Goal: Use online tool/utility: Utilize a website feature to perform a specific function

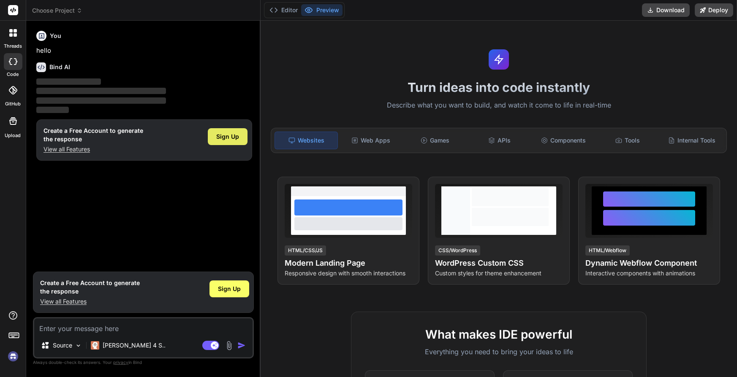
click at [225, 141] on div "Sign Up" at bounding box center [228, 136] width 40 height 17
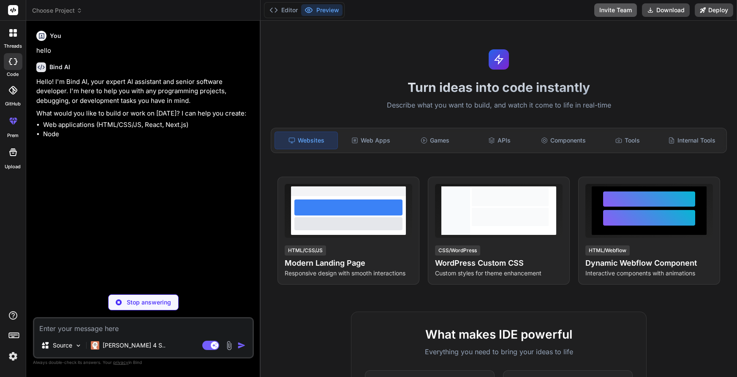
click at [612, 11] on button "Invite Team" at bounding box center [615, 10] width 43 height 14
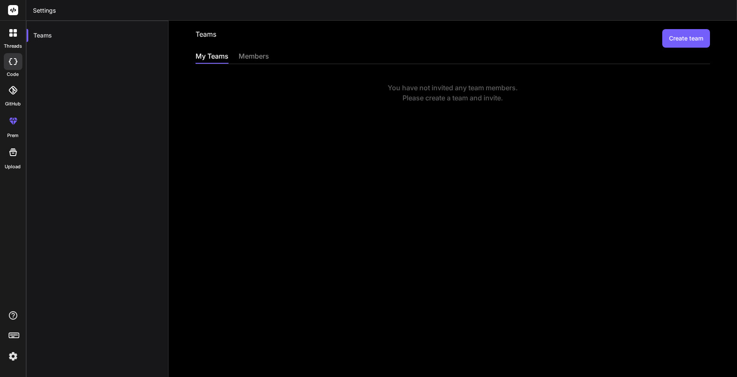
click at [258, 51] on div "Teams Create team My Teams members You have not invited any team members. Pleas…" at bounding box center [452, 199] width 568 height 357
click at [252, 57] on div "members" at bounding box center [254, 57] width 30 height 12
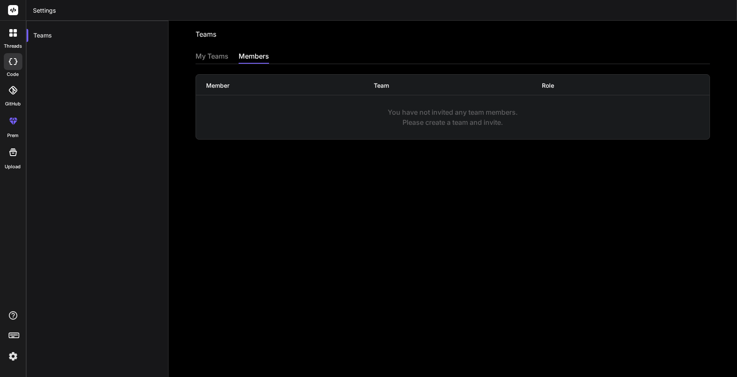
click at [211, 60] on div "My Teams" at bounding box center [211, 57] width 33 height 12
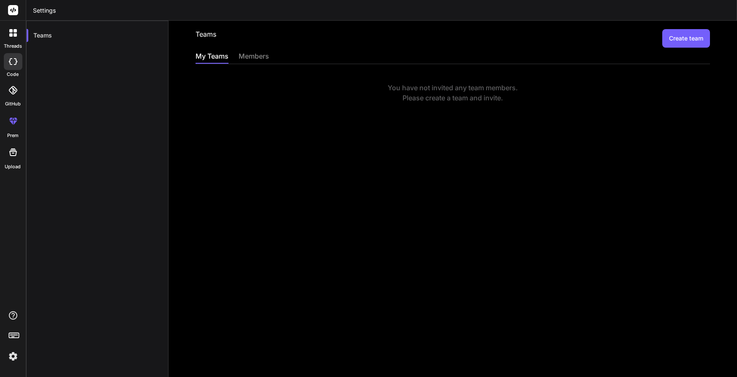
click at [237, 59] on div "My Teams members" at bounding box center [452, 57] width 514 height 13
click at [244, 57] on div "members" at bounding box center [254, 57] width 30 height 12
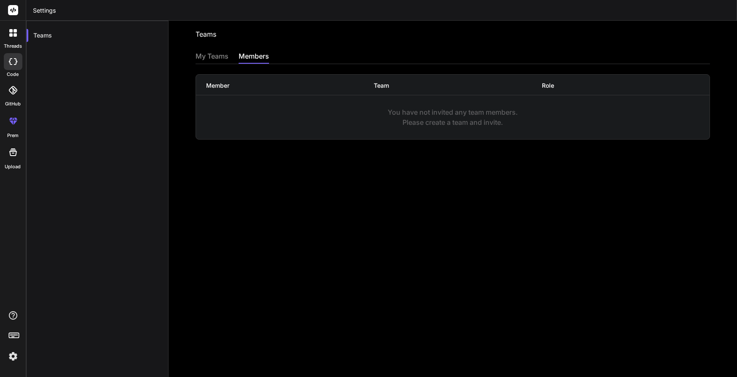
click at [11, 38] on div at bounding box center [13, 33] width 18 height 18
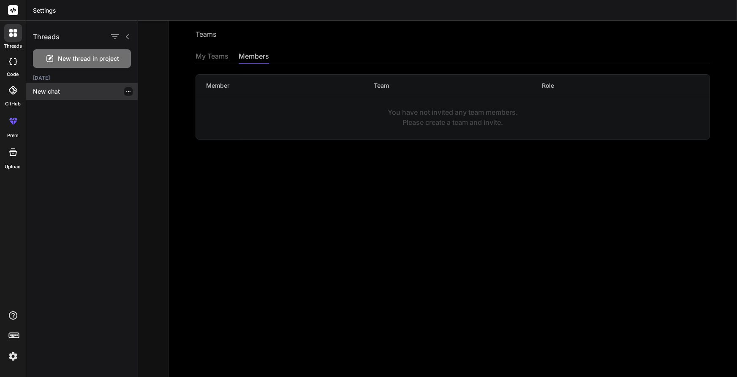
click at [58, 88] on p "New chat" at bounding box center [85, 91] width 105 height 8
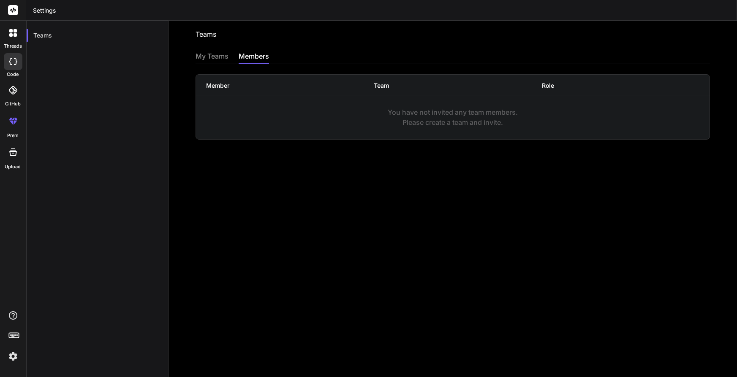
click at [11, 70] on div at bounding box center [13, 61] width 19 height 17
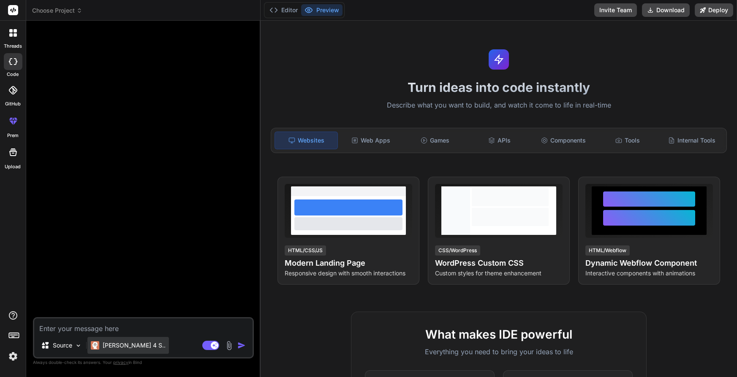
click at [119, 347] on p "[PERSON_NAME] 4 S.." at bounding box center [134, 346] width 63 height 8
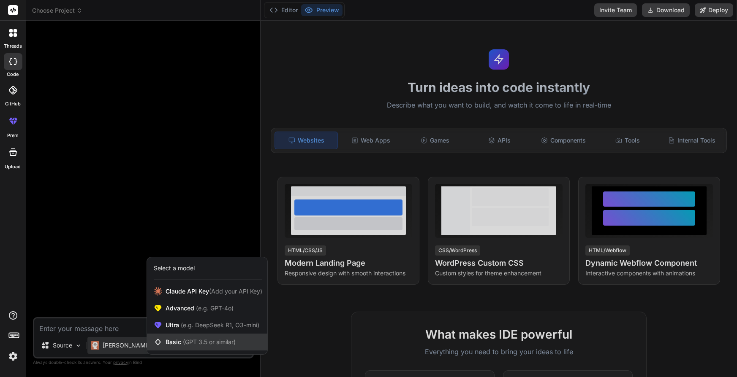
click at [191, 346] on span "Basic (GPT 3.5 or similar)" at bounding box center [201, 342] width 70 height 8
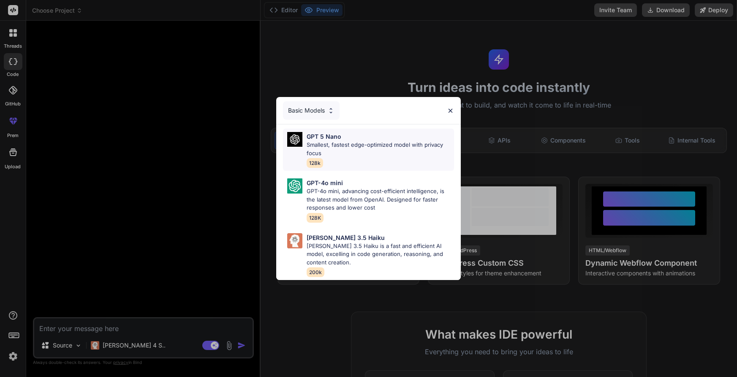
click at [348, 156] on p "Smallest, fastest edge-optimized model with privacy focus" at bounding box center [380, 149] width 147 height 16
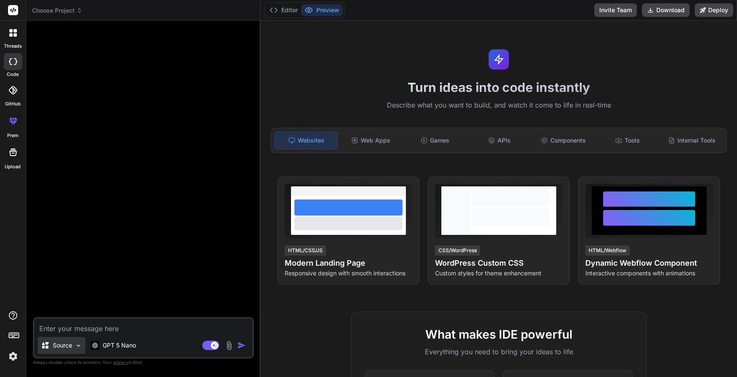
click at [49, 347] on icon at bounding box center [45, 346] width 8 height 8
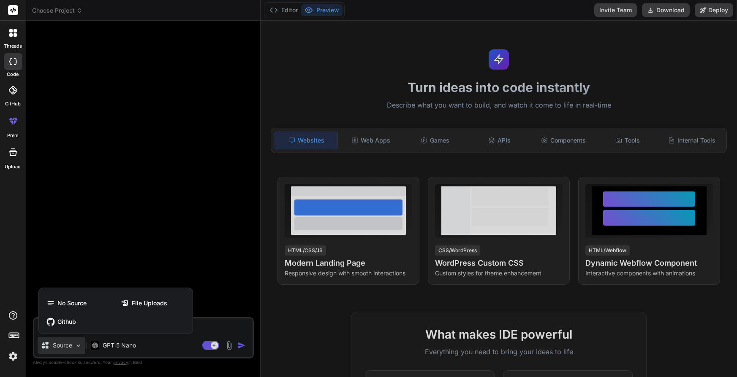
click at [61, 349] on div at bounding box center [368, 188] width 737 height 377
type textarea "x"
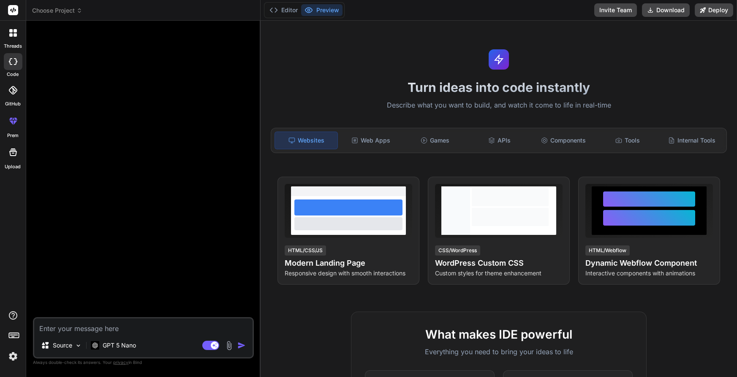
click at [87, 331] on textarea at bounding box center [143, 326] width 218 height 15
click at [81, 328] on textarea at bounding box center [143, 326] width 218 height 15
click at [99, 330] on textarea at bounding box center [143, 326] width 218 height 15
type textarea "c"
type textarea "x"
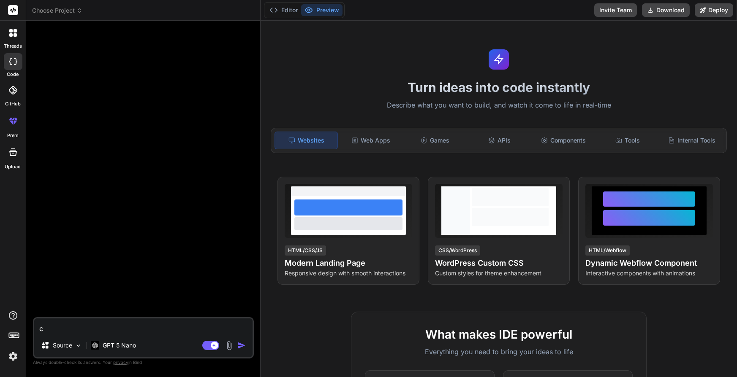
type textarea "cr"
type textarea "x"
type textarea "cre"
type textarea "x"
type textarea "crea"
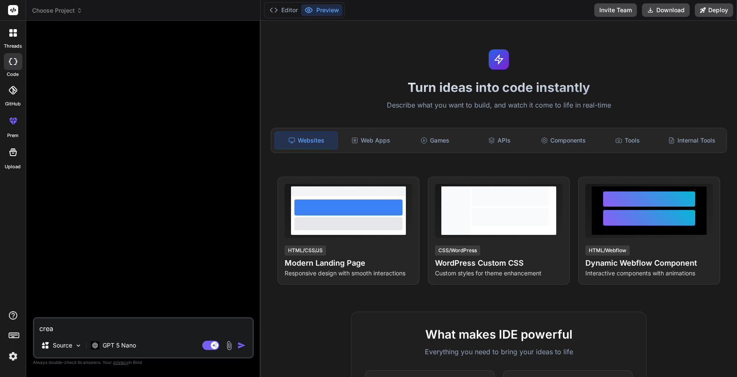
type textarea "x"
type textarea "creat"
type textarea "x"
type textarea "create"
type textarea "x"
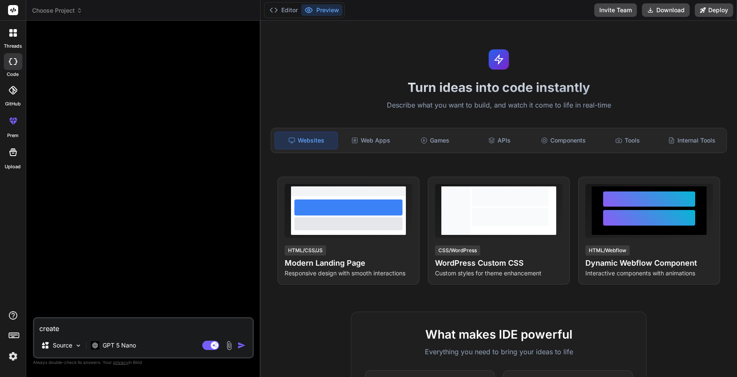
type textarea "create"
type textarea "x"
type textarea "create a"
type textarea "x"
type textarea "create a"
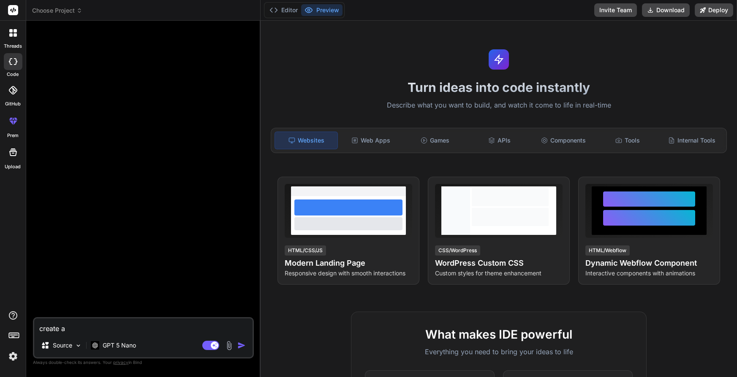
type textarea "x"
type textarea "create a s"
type textarea "x"
type textarea "create a si"
type textarea "x"
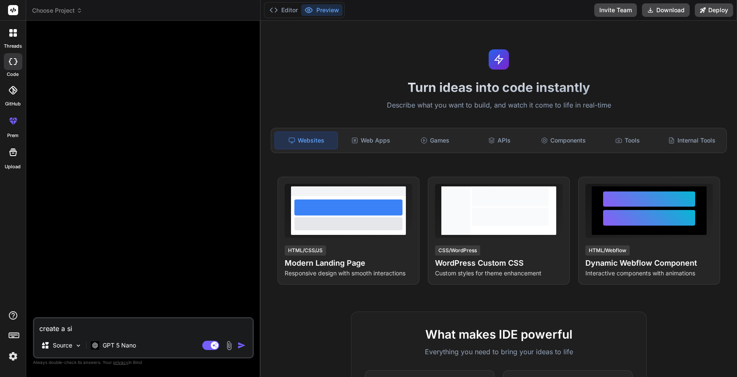
type textarea "create a sim"
type textarea "x"
type textarea "create a simp"
type textarea "x"
type textarea "create a simpl"
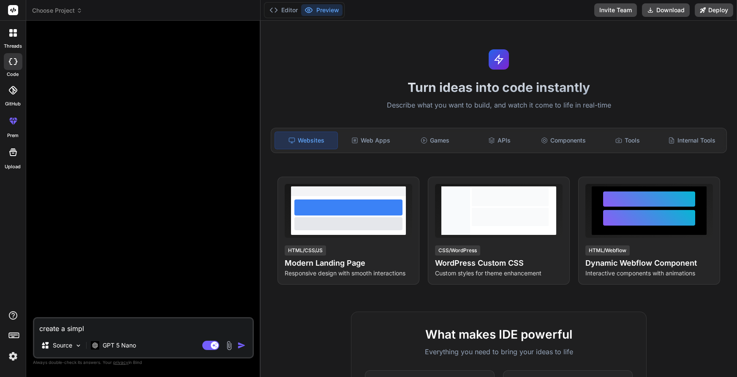
type textarea "x"
type textarea "create a simple"
type textarea "x"
type textarea "create a simple"
type textarea "x"
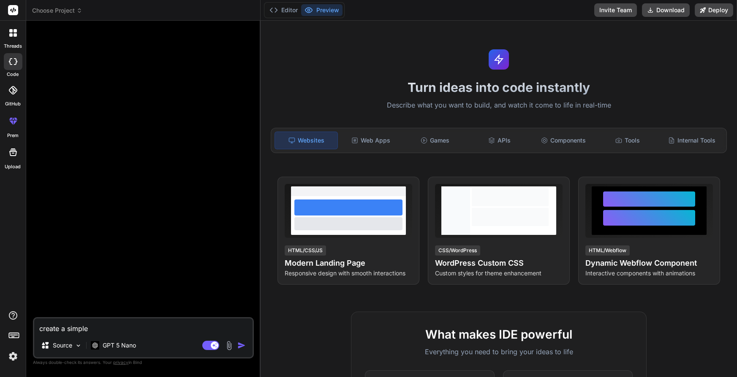
type textarea "create a simple c"
type textarea "x"
type textarea "create a simple"
type textarea "x"
type textarea "create a simple"
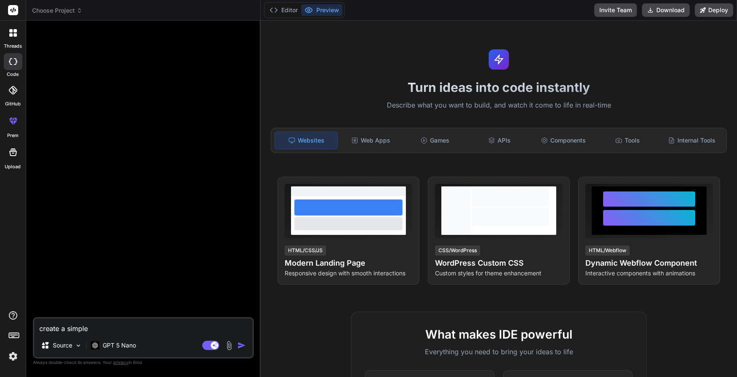
type textarea "x"
type textarea "create a simple"
type textarea "x"
type textarea "create a simple t"
type textarea "x"
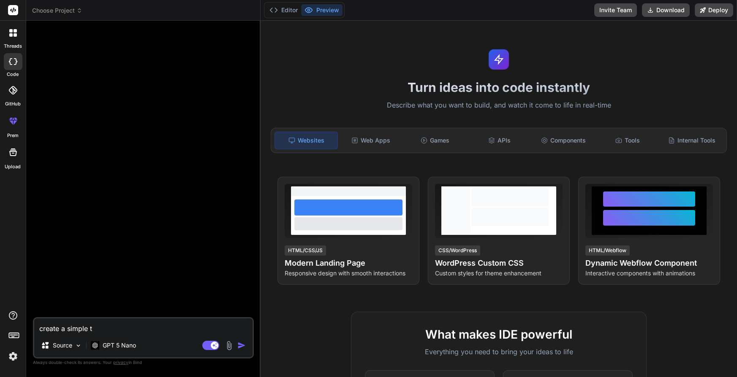
type textarea "create a simple te"
type textarea "x"
type textarea "create a simple text"
type textarea "x"
type textarea "create a simple texti"
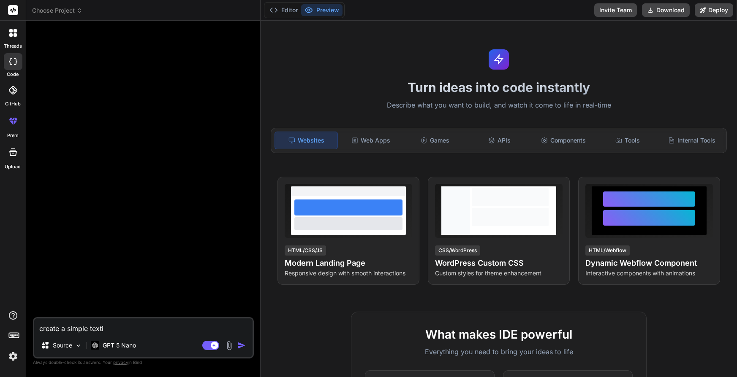
type textarea "x"
type textarea "create a simple textin"
type textarea "x"
type textarea "create a simple texting"
type textarea "x"
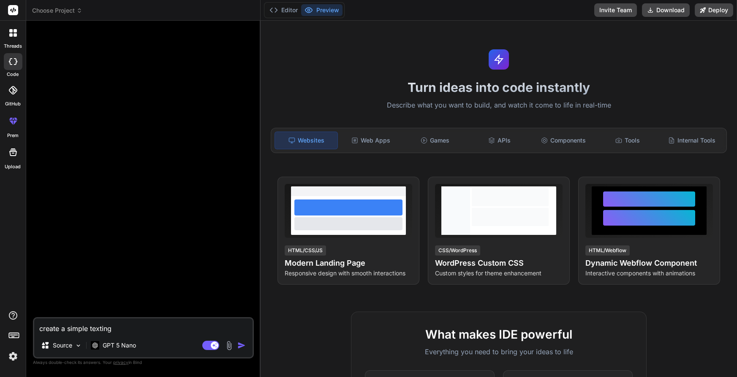
type textarea "create a simple texting"
type textarea "x"
type textarea "create a simple texting w"
type textarea "x"
type textarea "create a simple texting"
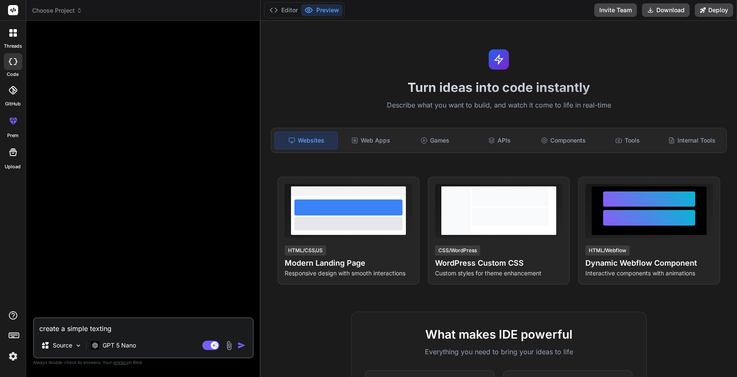
type textarea "x"
type textarea "create a simple texting ap"
type textarea "x"
type textarea "create a simple texting app"
type textarea "x"
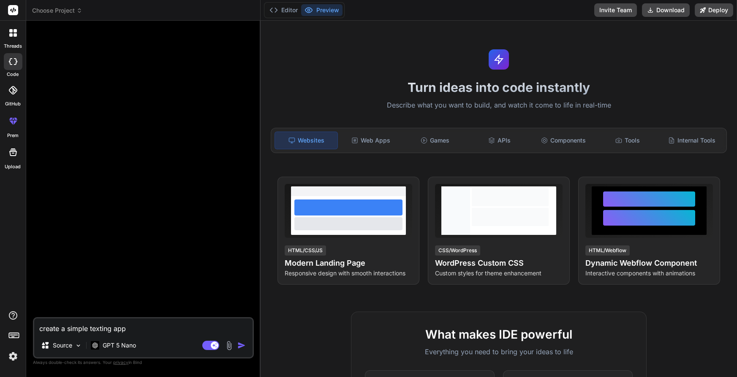
type textarea "create a simple texting app"
type textarea "x"
type textarea "create a simple texting app f"
type textarea "x"
type textarea "create a simple texting app fo"
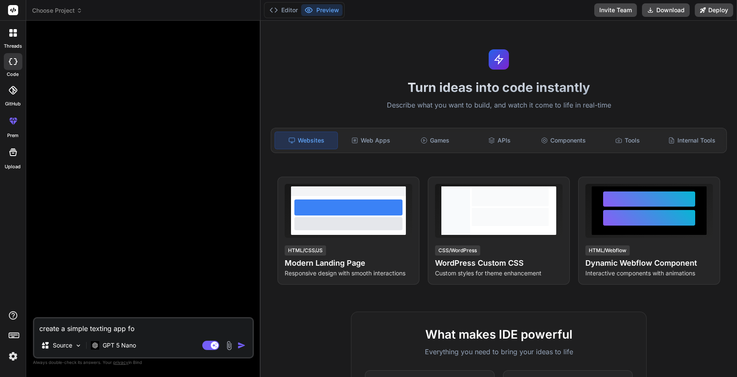
type textarea "x"
type textarea "create a simple texting app for"
type textarea "x"
type textarea "create a simple texting app for"
type textarea "x"
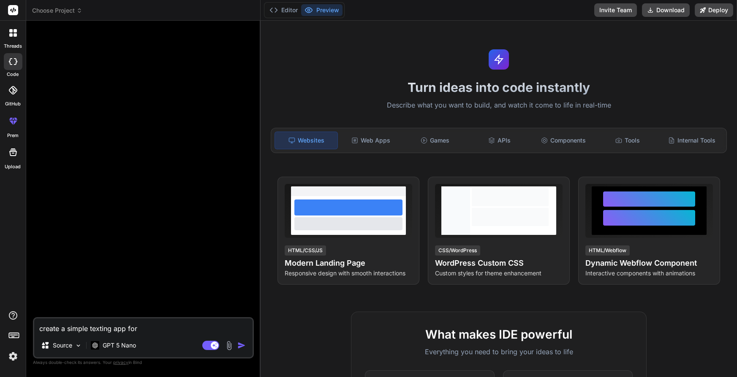
type textarea "create a simple texting app for a"
type textarea "x"
type textarea "create a simple texting app for a"
type textarea "x"
type textarea "create a simple texting app for a s"
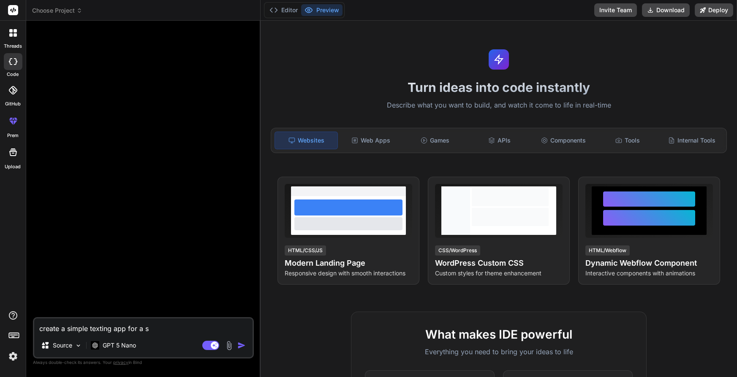
type textarea "x"
type textarea "create a simple texting app for a so"
type textarea "x"
type textarea "create a simple texting app for a soe"
type textarea "x"
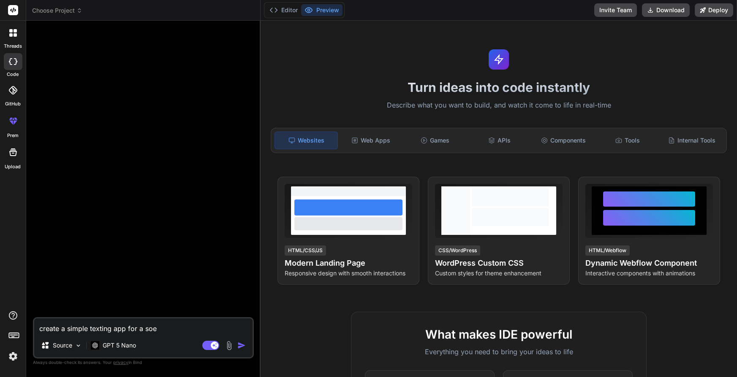
type textarea "create a simple texting app for a so"
type textarea "x"
type textarea "create a simple texting app for a s"
type textarea "x"
type textarea "create a simple texting app for a so"
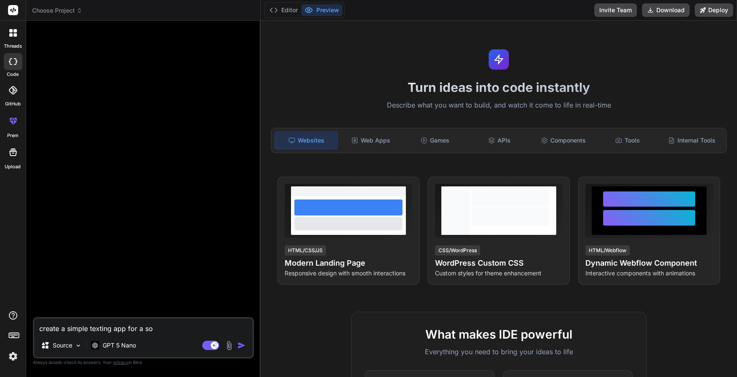
type textarea "x"
type textarea "create a simple texting app for a s"
type textarea "x"
type textarea "create a simple texting app for a sp"
type textarea "x"
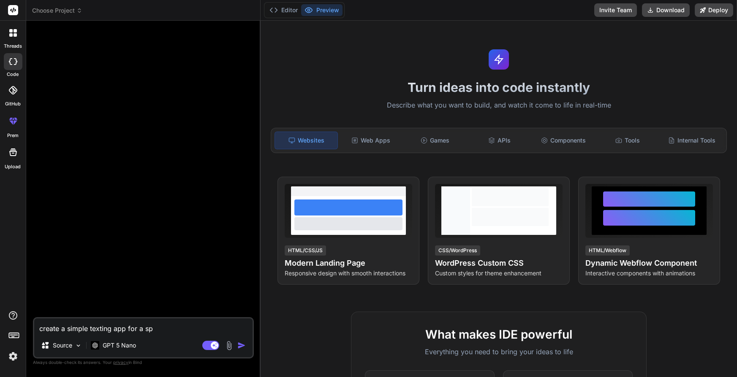
type textarea "create a simple texting app for a spe"
type textarea "x"
type textarea "create a simple texting app for a spec"
type textarea "x"
type textarea "create a simple texting app for a speci"
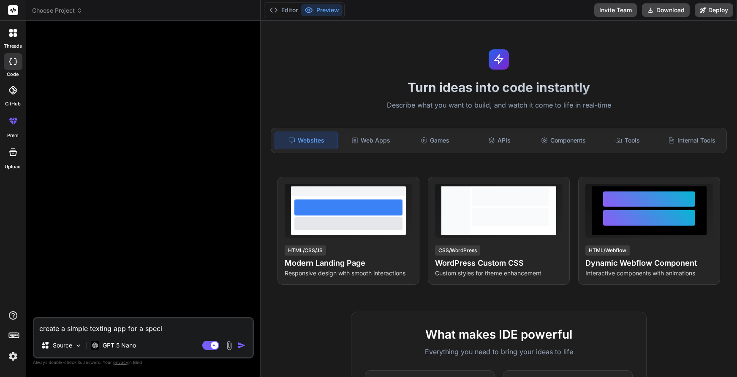
type textarea "x"
type textarea "create a simple texting app for a specif"
type textarea "x"
type textarea "create a simple texting app for a specifi"
type textarea "x"
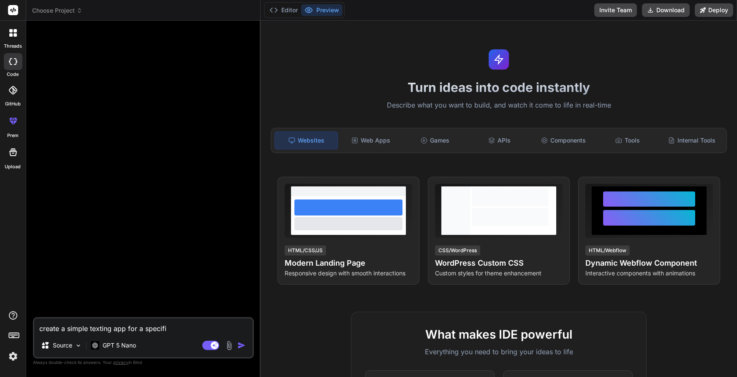
type textarea "create a simple texting app for a specific"
type textarea "x"
type textarea "create a simple texting app for a specific"
type textarea "x"
type textarea "create a simple texting app for a specific e"
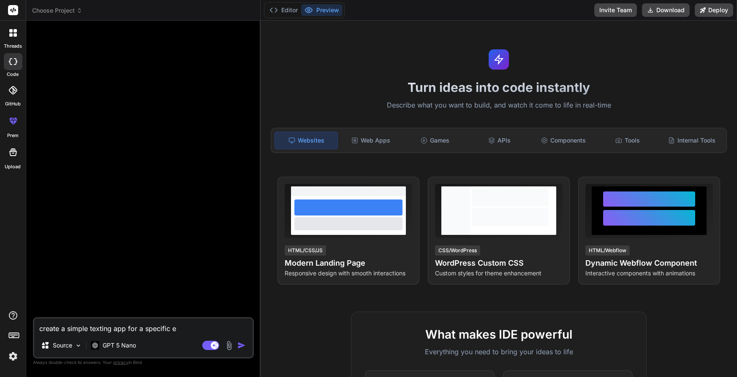
type textarea "x"
type textarea "create a simple texting app for a specific em"
type textarea "x"
type textarea "create a simple texting app for a specific ema"
type textarea "x"
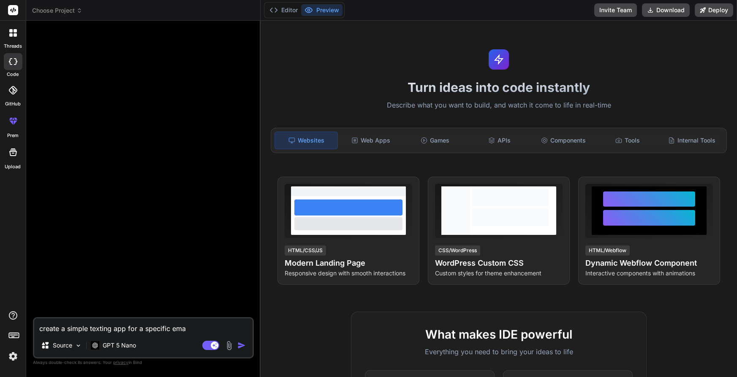
type textarea "create a simple texting app for a specific emai"
type textarea "x"
type textarea "create a simple texting app for a specific email"
type textarea "x"
type textarea "create a simple texting app for a specific email"
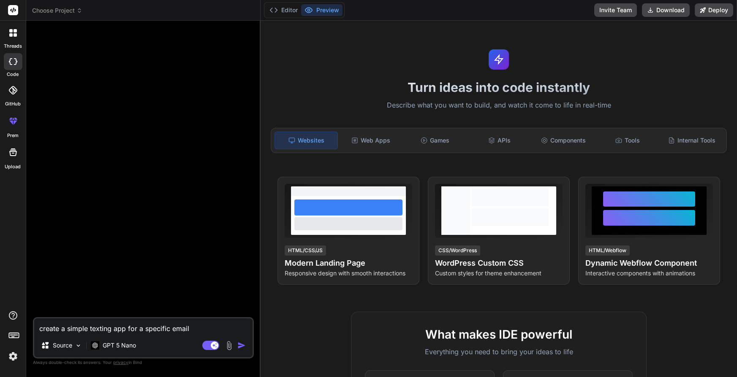
type textarea "x"
type textarea "create a simple texting app for a specific email ""
type textarea "x"
type textarea "create a simple texting app for a specific email "m"
type textarea "x"
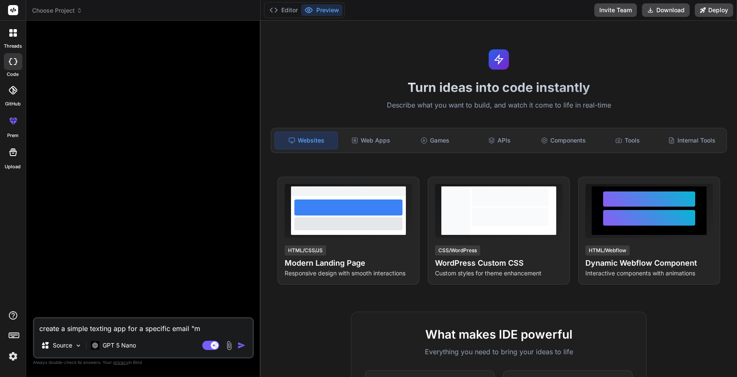
type textarea "create a simple texting app for a specific email "ma"
type textarea "x"
type textarea "create a simple texting app for a specific email "mat"
type textarea "x"
type textarea "create a simple texting app for a specific email "ma"
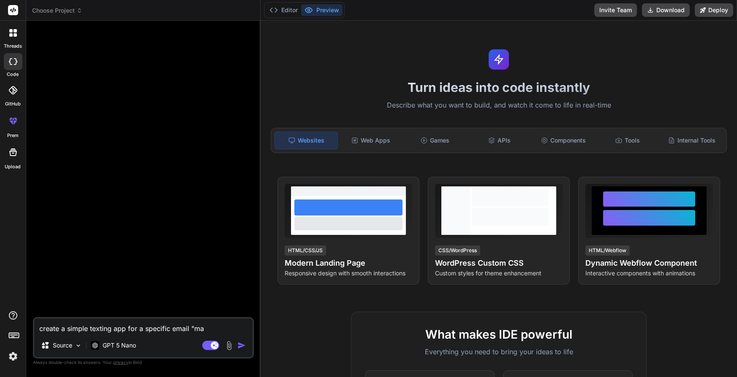
type textarea "x"
type textarea "create a simple texting app for a specific email "mar"
type textarea "x"
type textarea "create a simple texting app for a specific email "mari"
type textarea "x"
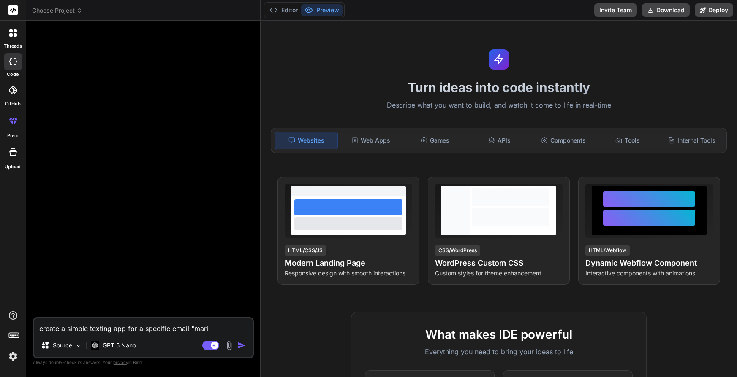
type textarea "create a simple texting app for a specific email "mario"
type textarea "x"
type textarea "create a simple texting app for a specific email "marioa"
type textarea "x"
type textarea "create a simple texting app for a specific email "marioaf"
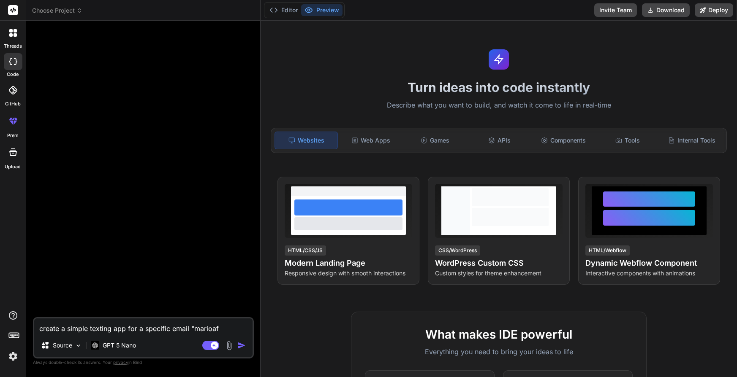
type textarea "x"
type textarea "create a simple texting app for a specific email "marioaft"
type textarea "x"
type textarea "create a simple texting app for a specific email "marioafto"
type textarea "x"
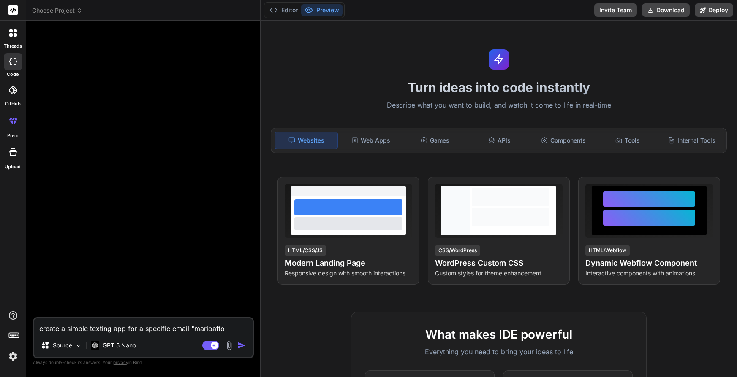
type textarea "create a simple texting app for a specific email "marioafton"
type textarea "x"
type textarea "create a simple texting app for a specific email "marioafton6"
type textarea "x"
type textarea "create a simple texting app for a specific email "marioafton6@"
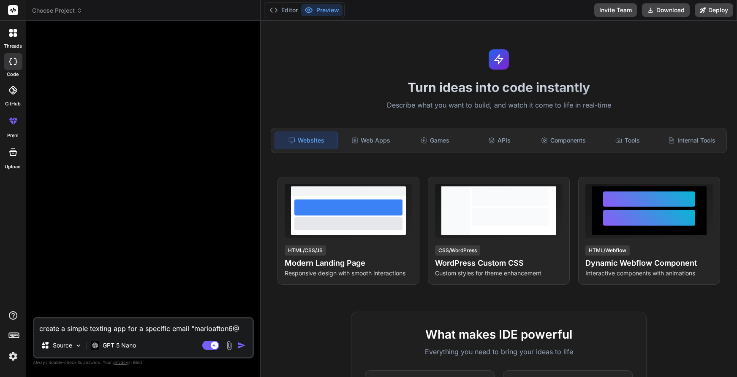
type textarea "x"
type textarea "create a simple texting app for a specific email "marioafton6@g"
type textarea "x"
type textarea "create a simple texting app for a specific email "marioafton6@gm"
type textarea "x"
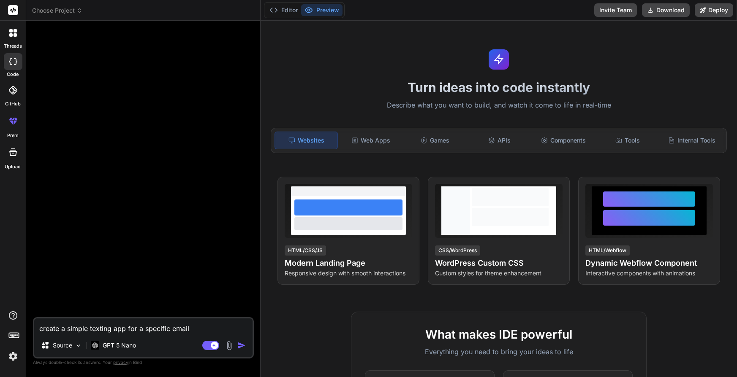
type textarea "create a simple texting app for a specific email "marioafton6@gma"
type textarea "x"
type textarea "create a simple texting app for a specific email "marioafton6@gmai"
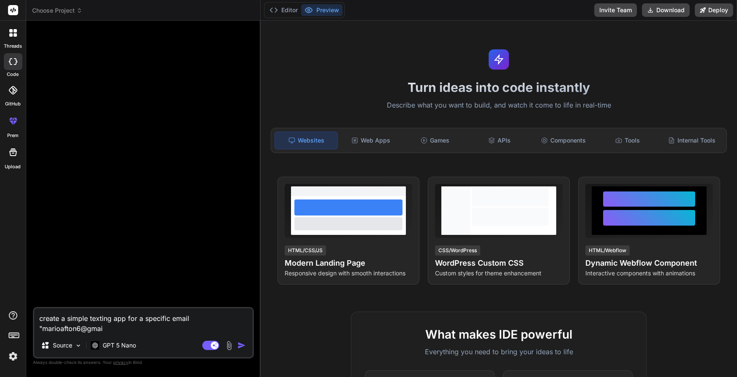
type textarea "x"
type textarea "create a simple texting app for a specific email "[EMAIL_ADDRESS]"
type textarea "x"
type textarea "create a simple texting app for a specific email "[EMAIL_ADDRESS]."
type textarea "x"
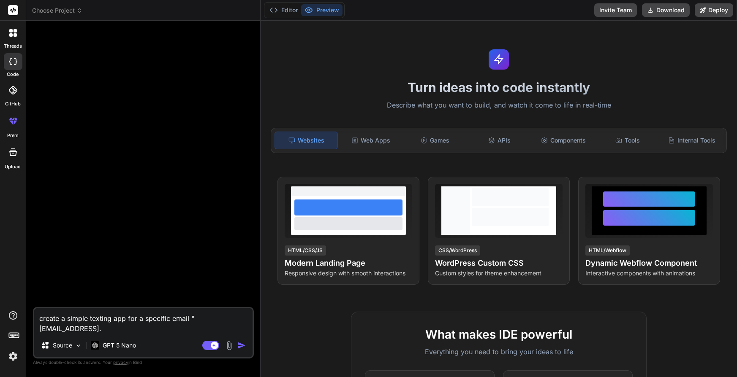
type textarea "create a simple texting app for a specific email "marioafton6@gmail.c"
type textarea "x"
type textarea "create a simple texting app for a specific email "[EMAIL_ADDRESS][DOMAIN_NAME]"
type textarea "x"
type textarea "create a simple texting app for a specific email "marioafton6@gmail.c"
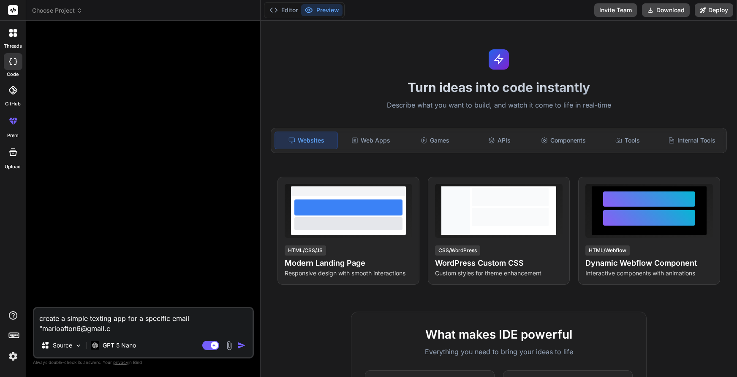
type textarea "x"
type textarea "create a simple texting app for a specific email "[EMAIL_ADDRESS][DOMAIN_NAME]"
type textarea "x"
type textarea "create a simple texting app for a specific email "[EMAIL_ADDRESS][DOMAIN_NAME]"
type textarea "x"
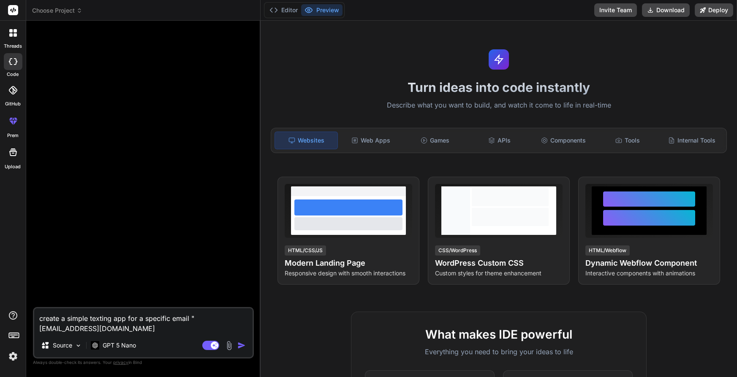
type textarea "create a simple texting app for a specific email "[EMAIL_ADDRESS][DOMAIN_NAME]""
type textarea "x"
type textarea "create a simple texting app for a specific email "[EMAIL_ADDRESS][DOMAIN_NAME]""
type textarea "x"
type textarea "create a simple texting app for a specific email "[EMAIL_ADDRESS][DOMAIN_NAME]"…"
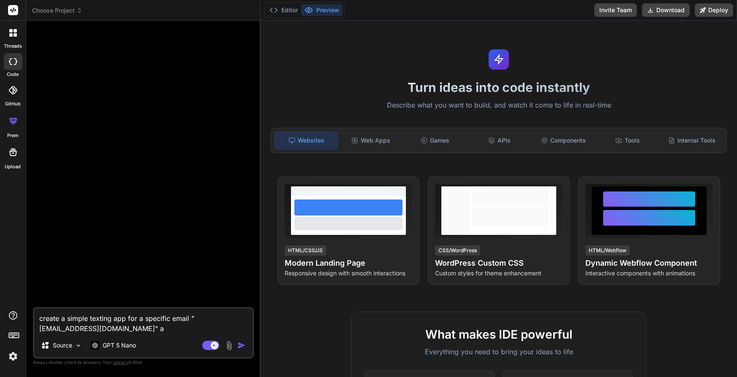
type textarea "x"
type textarea "create a simple texting app for a specific email "[EMAIL_ADDRESS][DOMAIN_NAME]"…"
type textarea "x"
type textarea "create a simple texting app for a specific email "[EMAIL_ADDRESS][DOMAIN_NAME]"…"
type textarea "x"
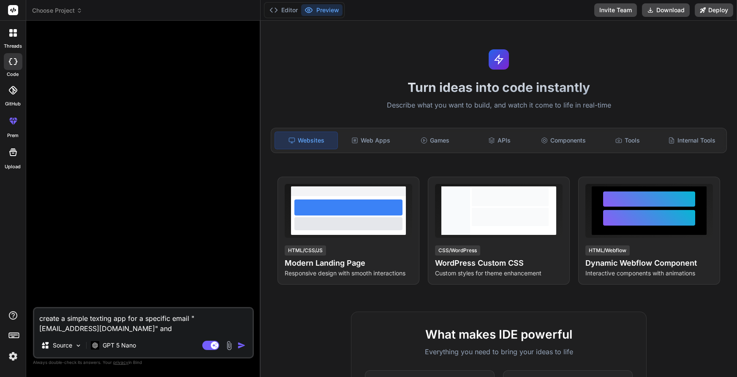
type textarea "create a simple texting app for a specific email "[EMAIL_ADDRESS][DOMAIN_NAME]"…"
type textarea "x"
type textarea "create a simple texting app for a specific email "[EMAIL_ADDRESS][DOMAIN_NAME]"…"
type textarea "x"
type textarea "create a simple texting app for a specific email "[EMAIL_ADDRESS][DOMAIN_NAME]"…"
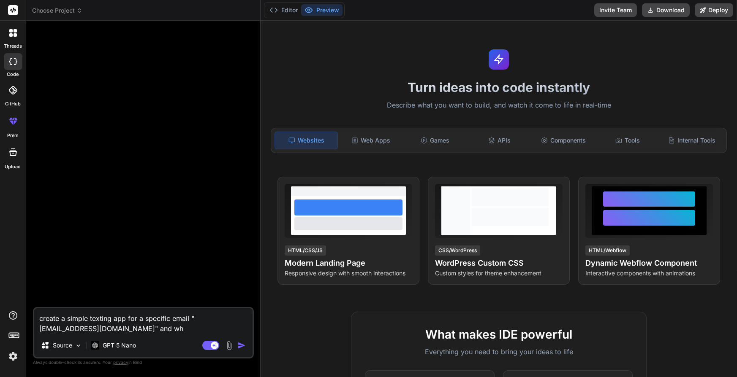
type textarea "x"
type textarea "create a simple texting app for a specific email "[EMAIL_ADDRESS][DOMAIN_NAME]"…"
type textarea "x"
type textarea "create a simple texting app for a specific email "[EMAIL_ADDRESS][DOMAIN_NAME]"…"
type textarea "x"
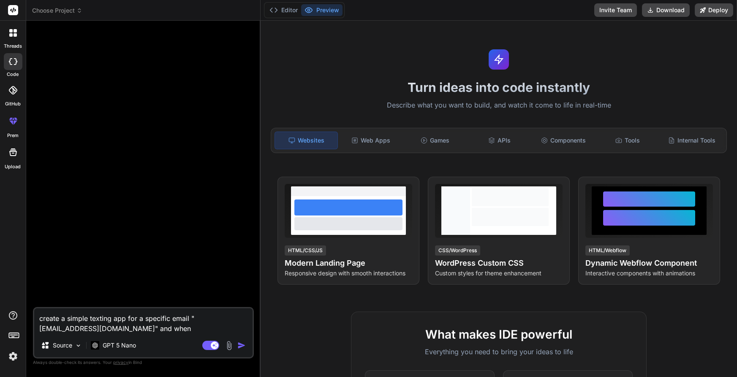
type textarea "create a simple texting app for a specific email "[EMAIL_ADDRESS][DOMAIN_NAME]"…"
type textarea "x"
type textarea "create a simple texting app for a specific email "[EMAIL_ADDRESS][DOMAIN_NAME]"…"
type textarea "x"
type textarea "create a simple texting app for a specific email "[EMAIL_ADDRESS][DOMAIN_NAME]"…"
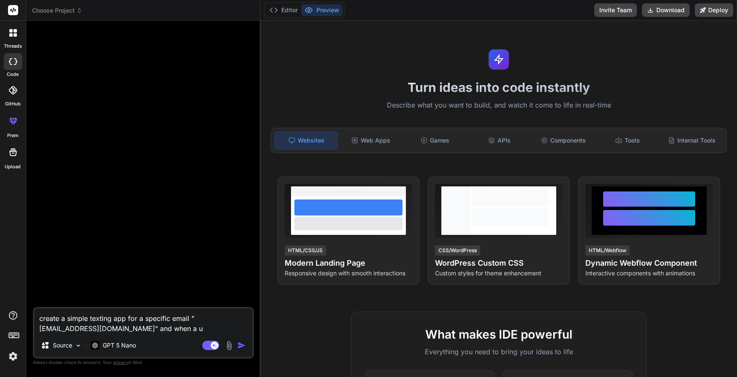
type textarea "x"
type textarea "create a simple texting app for a specific email "[EMAIL_ADDRESS][DOMAIN_NAME]"…"
type textarea "x"
type textarea "create a simple texting app for a specific email "[EMAIL_ADDRESS][DOMAIN_NAME]"…"
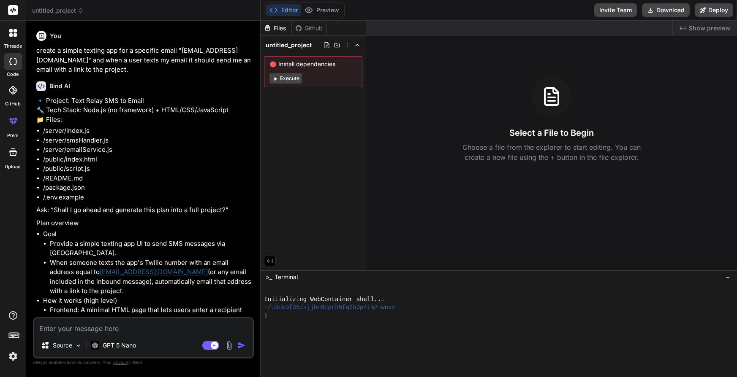
click at [89, 322] on textarea at bounding box center [143, 326] width 218 height 15
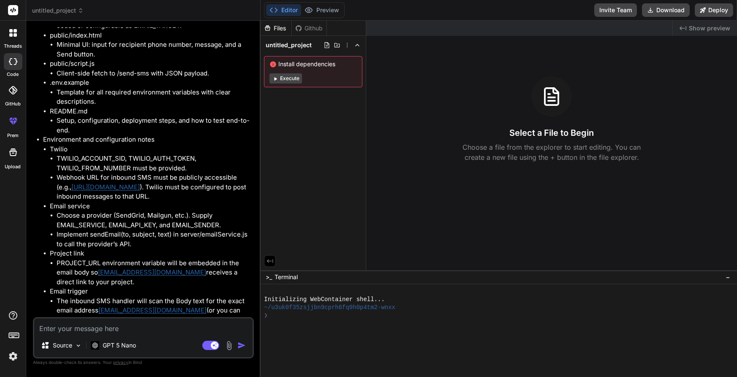
scroll to position [863, 0]
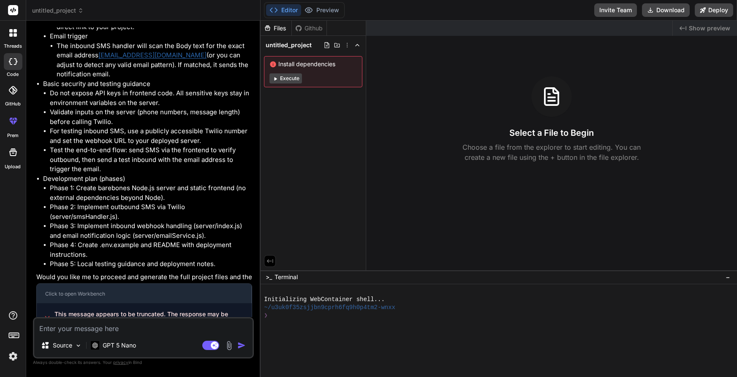
click at [124, 325] on textarea at bounding box center [143, 326] width 218 height 15
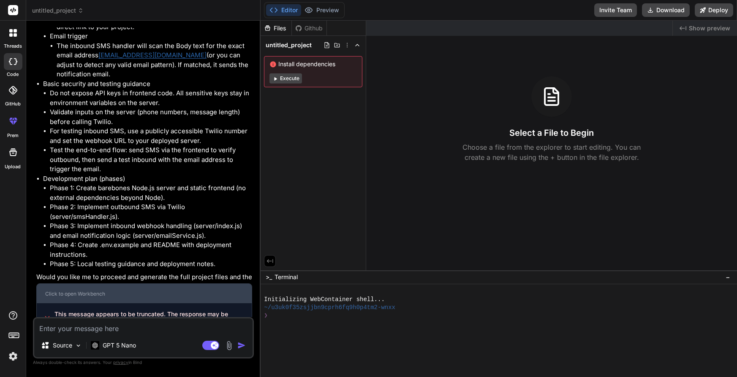
click at [107, 291] on div "Click to open Workbench" at bounding box center [144, 294] width 198 height 7
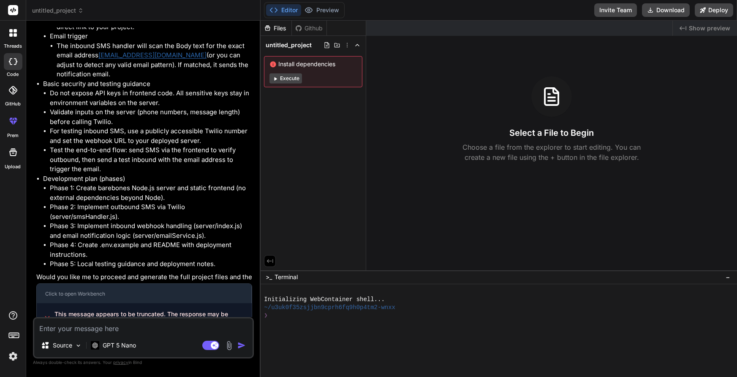
click at [286, 76] on button "Execute" at bounding box center [285, 78] width 33 height 10
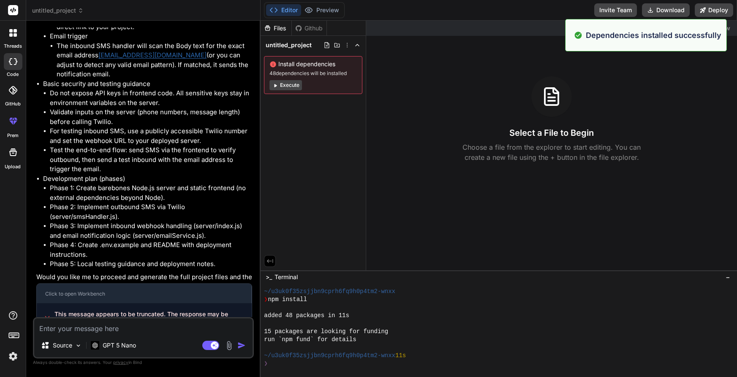
scroll to position [72, 0]
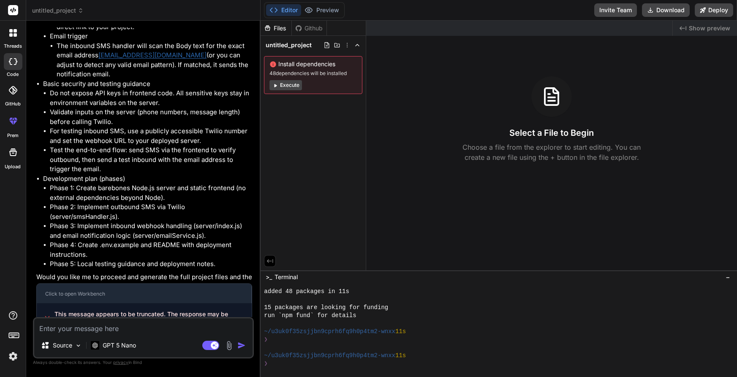
click at [289, 84] on button "Execute" at bounding box center [285, 85] width 33 height 10
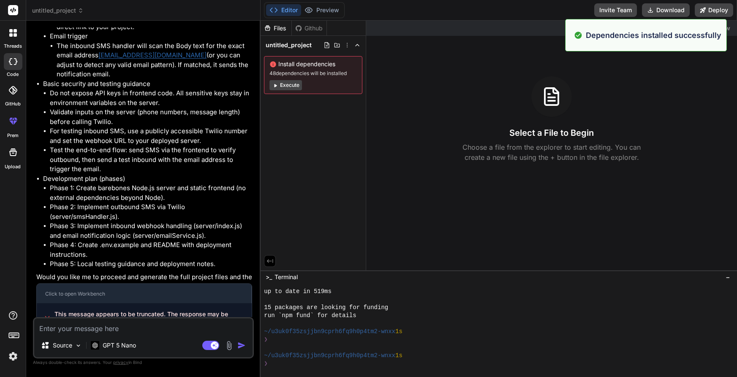
scroll to position [193, 0]
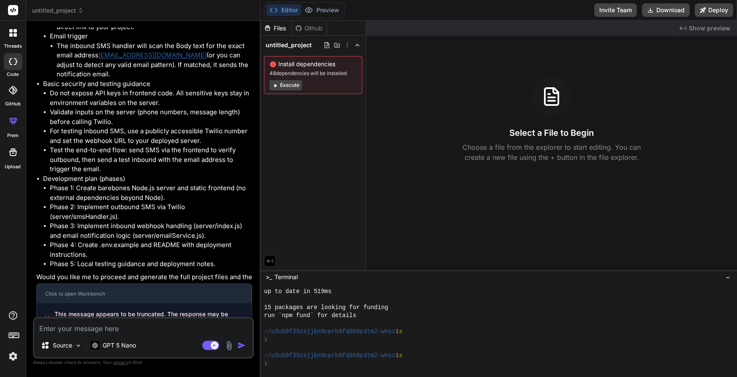
click at [293, 86] on button "Execute" at bounding box center [285, 85] width 33 height 10
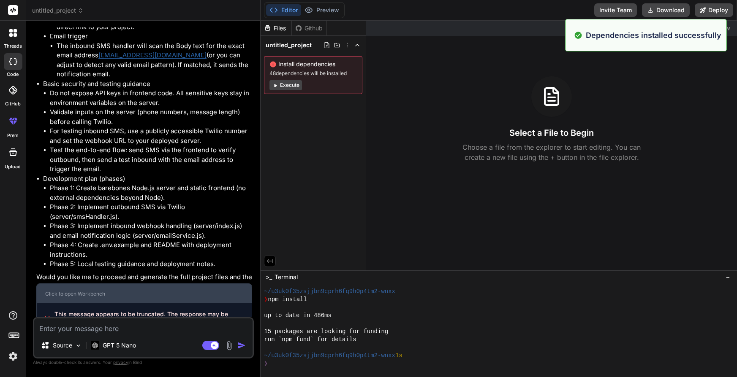
scroll to position [314, 0]
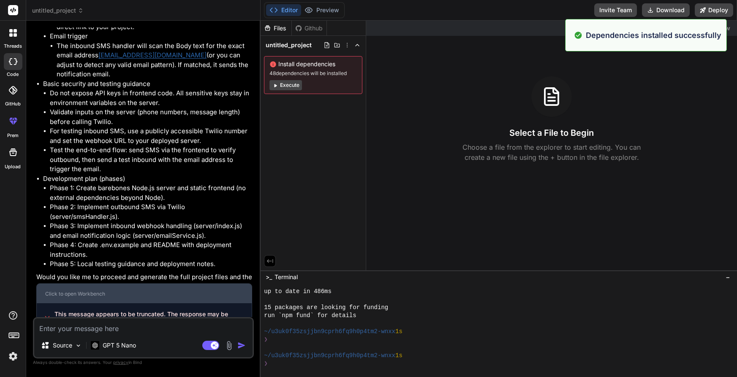
click at [128, 291] on div "Click to open Workbench" at bounding box center [144, 294] width 198 height 7
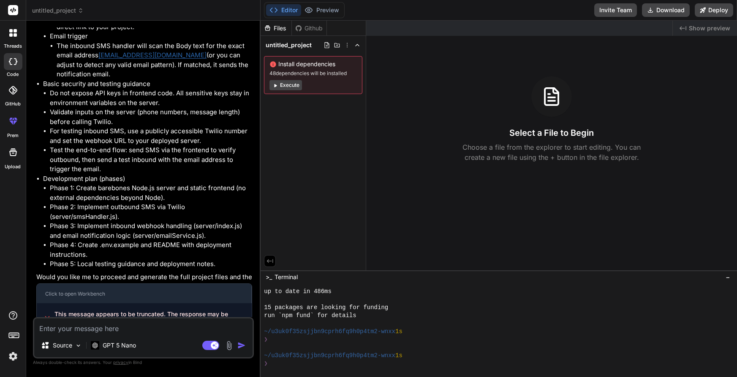
click at [81, 323] on textarea at bounding box center [143, 326] width 218 height 15
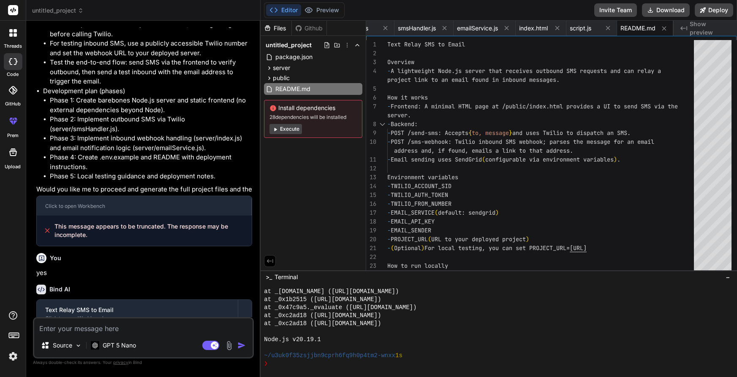
scroll to position [1108, 0]
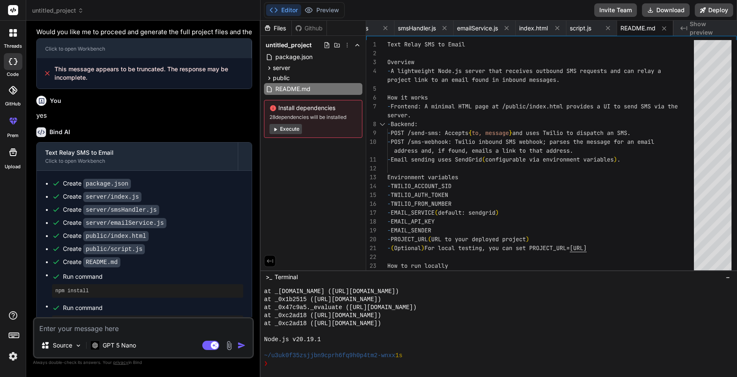
click at [282, 131] on button "Execute" at bounding box center [285, 129] width 33 height 10
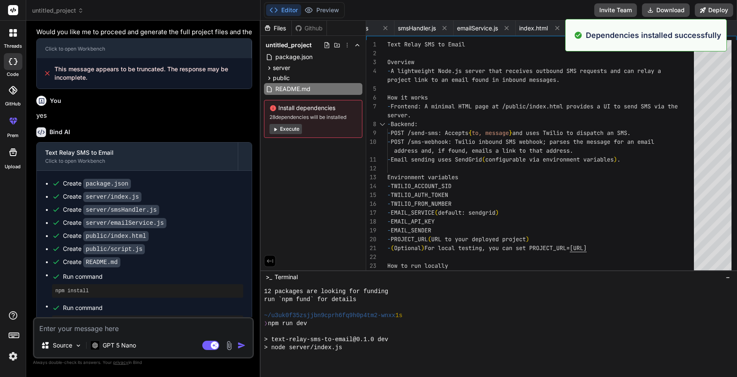
scroll to position [934, 0]
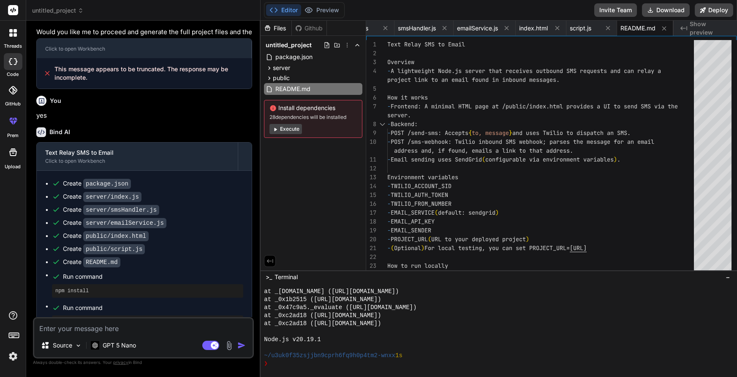
click at [290, 128] on button "Execute" at bounding box center [285, 129] width 33 height 10
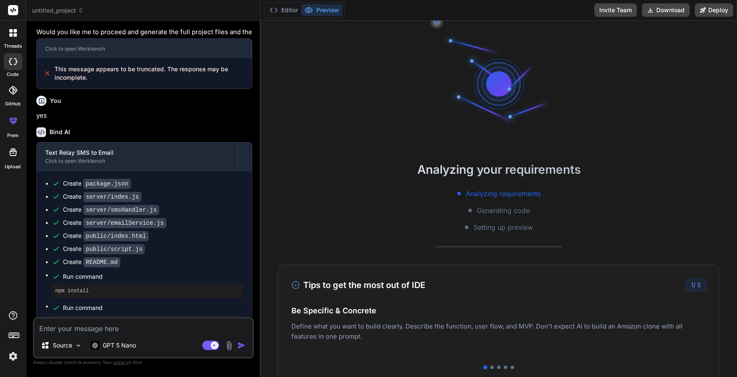
scroll to position [1031, 0]
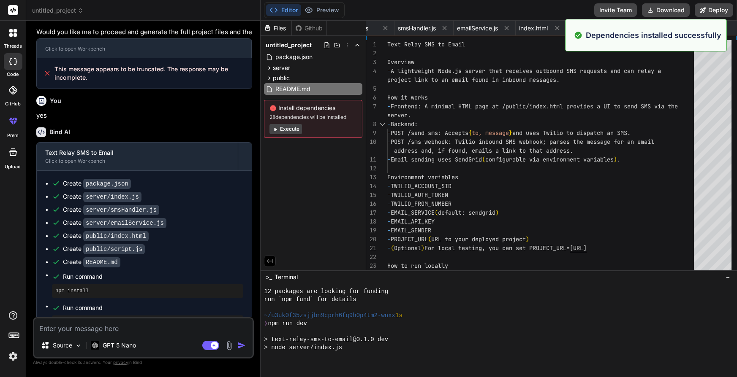
click at [290, 132] on button "Execute" at bounding box center [285, 129] width 33 height 10
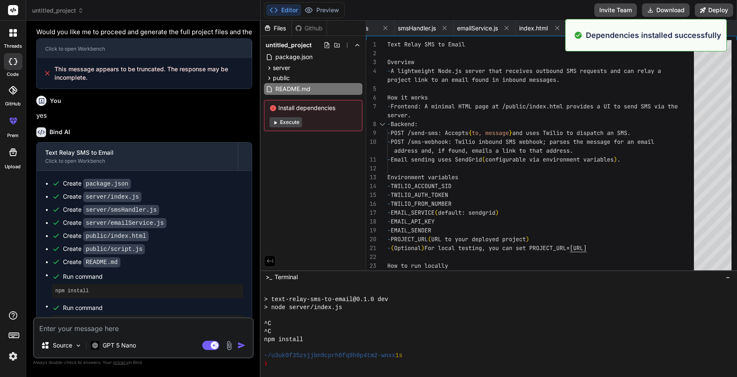
scroll to position [1112, 0]
click at [284, 122] on button "Execute" at bounding box center [285, 122] width 33 height 10
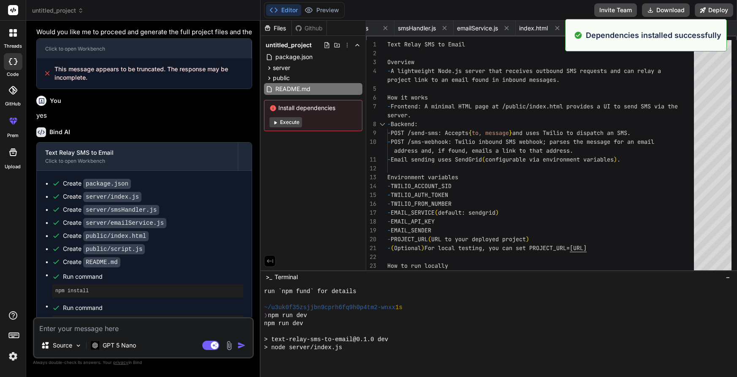
scroll to position [1257, 0]
click at [282, 123] on button "Execute" at bounding box center [285, 122] width 33 height 10
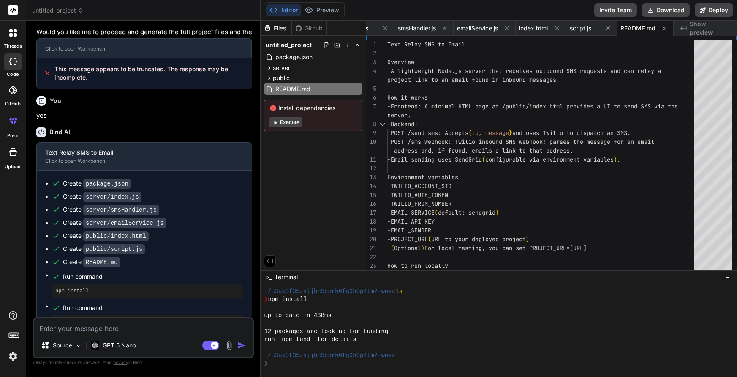
click at [280, 119] on button "Execute" at bounding box center [285, 122] width 33 height 10
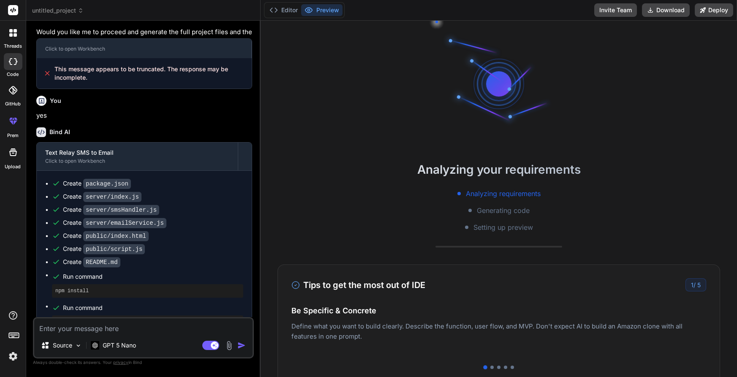
scroll to position [1555, 0]
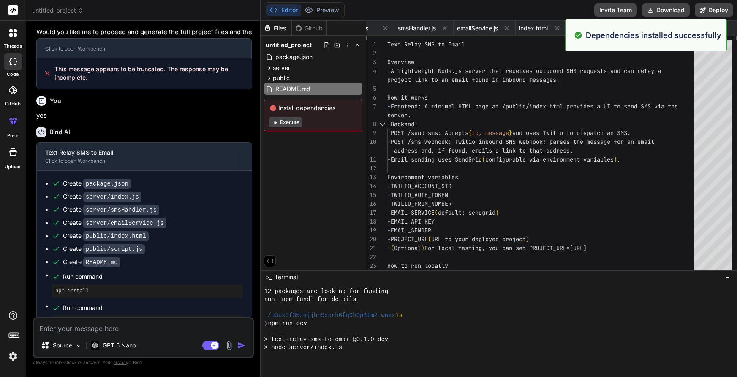
click at [289, 119] on button "Execute" at bounding box center [285, 122] width 33 height 10
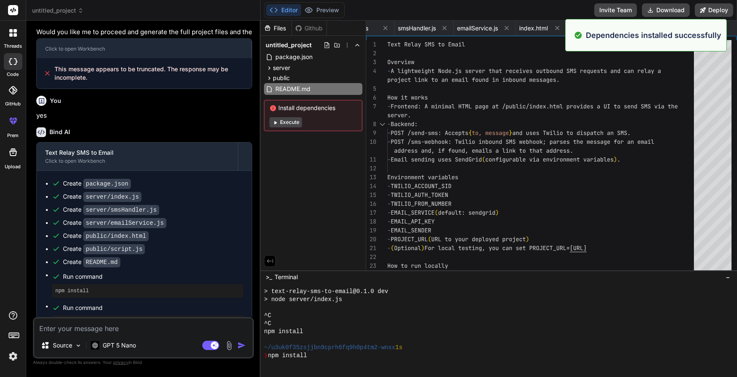
click at [289, 121] on button "Execute" at bounding box center [285, 122] width 33 height 10
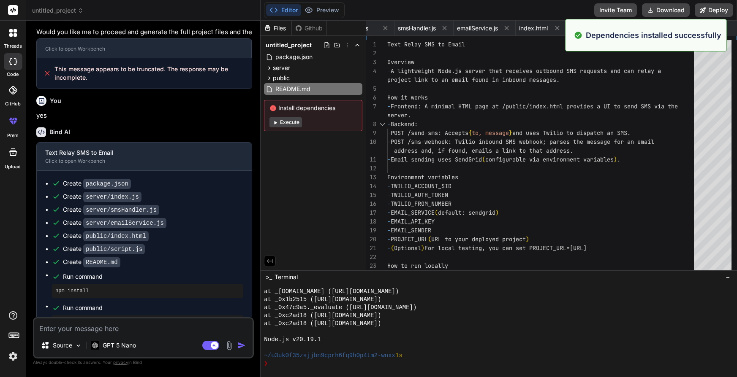
scroll to position [2063, 0]
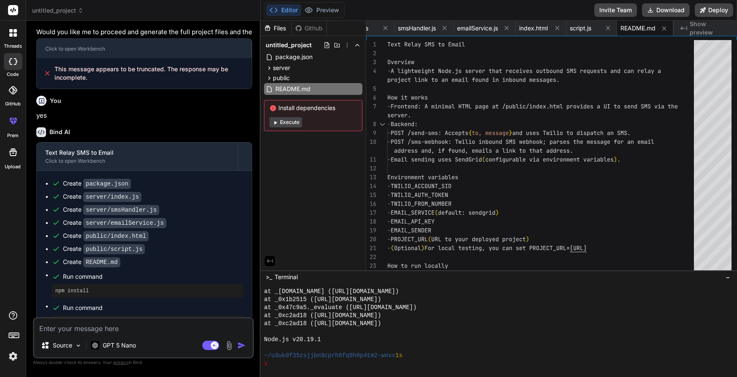
click at [289, 121] on button "Execute" at bounding box center [285, 122] width 33 height 10
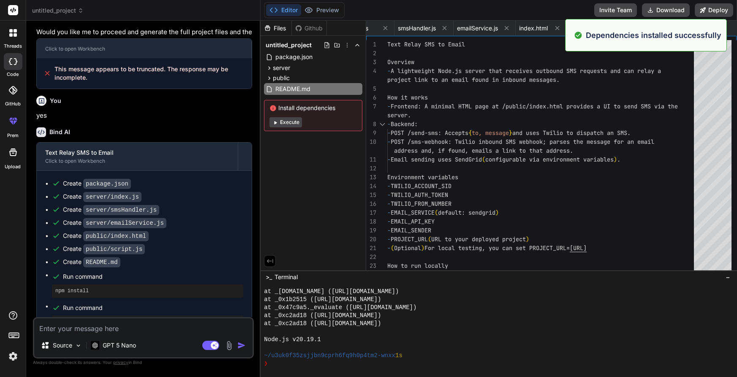
scroll to position [2312, 0]
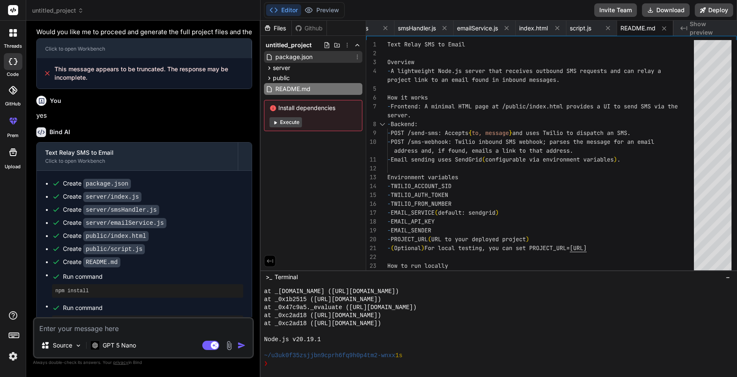
click at [294, 56] on span "package.json" at bounding box center [293, 57] width 39 height 10
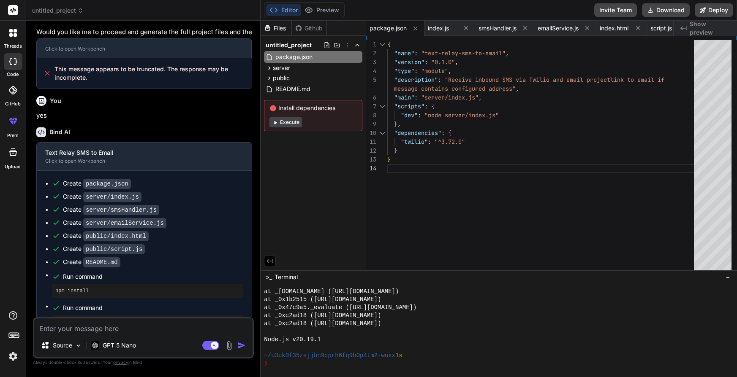
click at [287, 121] on button "Execute" at bounding box center [285, 122] width 33 height 10
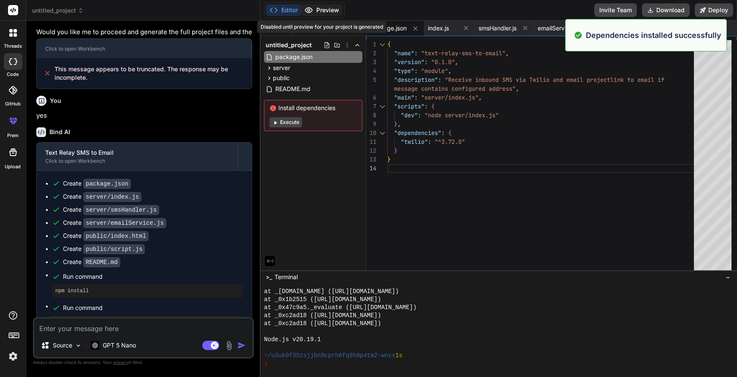
scroll to position [2562, 0]
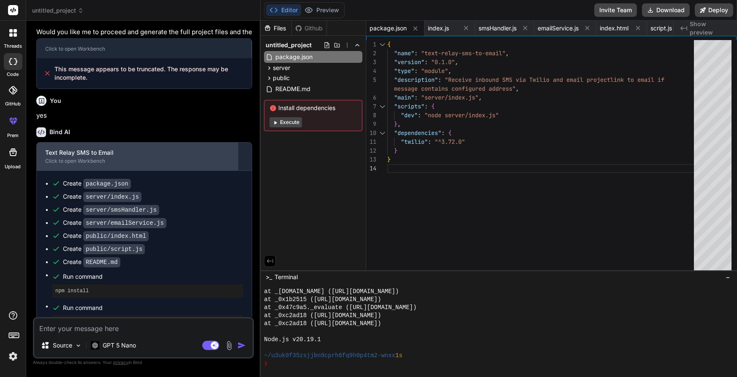
click at [111, 149] on div "Text Relay SMS to Email" at bounding box center [137, 153] width 184 height 8
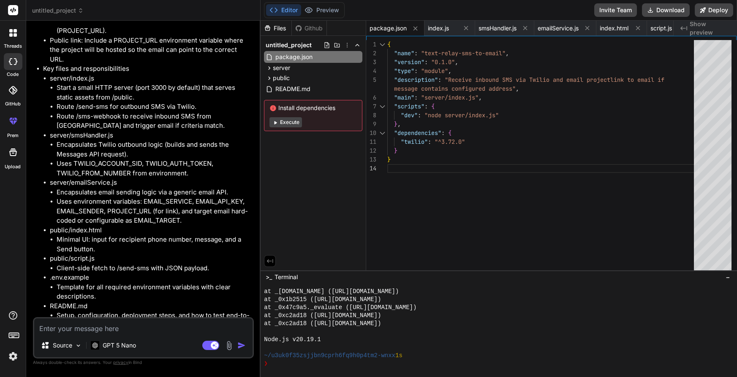
scroll to position [187, 0]
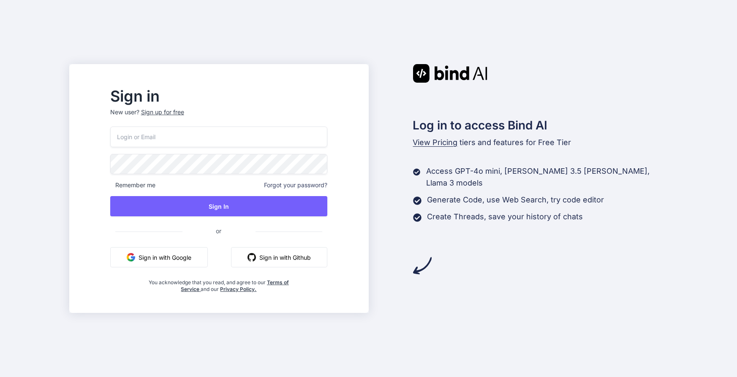
click at [179, 254] on button "Sign in with Google" at bounding box center [159, 257] width 98 height 20
click at [173, 261] on button "Sign in with Google" at bounding box center [159, 257] width 98 height 20
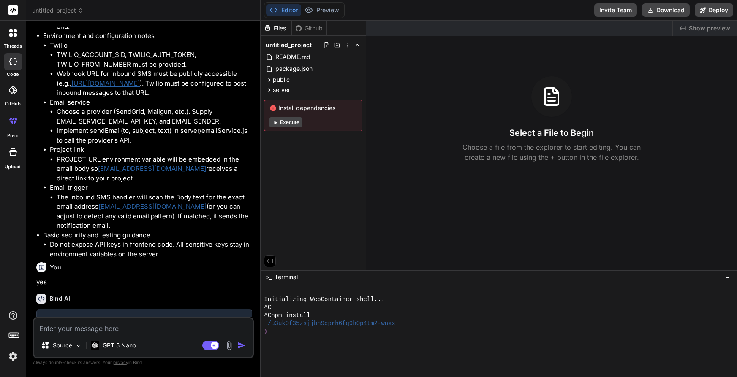
scroll to position [879, 0]
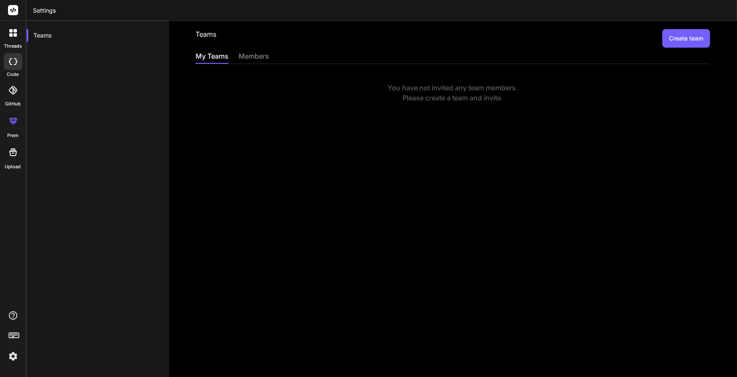
click at [14, 23] on div "threads" at bounding box center [13, 35] width 26 height 29
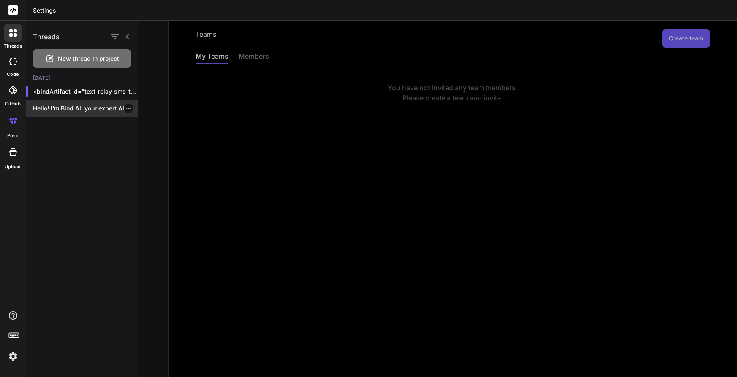
click at [62, 112] on p "Hello! I'm Bind AI, your expert AI..." at bounding box center [85, 108] width 105 height 8
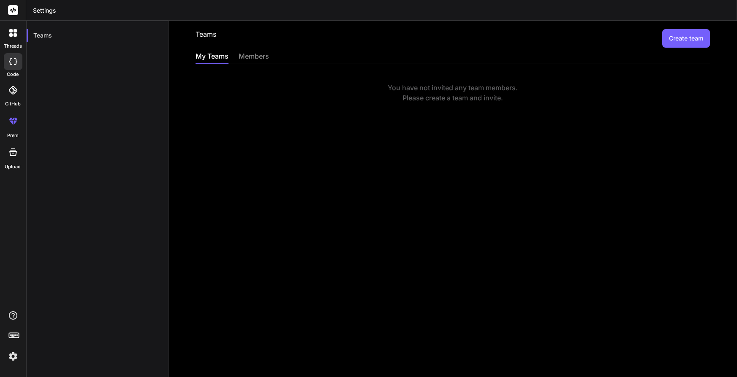
click at [14, 31] on icon at bounding box center [15, 30] width 3 height 3
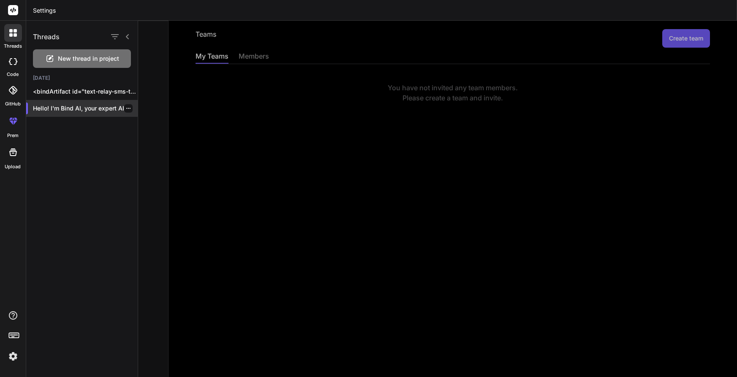
click at [87, 109] on p "Hello! I'm Bind AI, your expert AI..." at bounding box center [85, 108] width 105 height 8
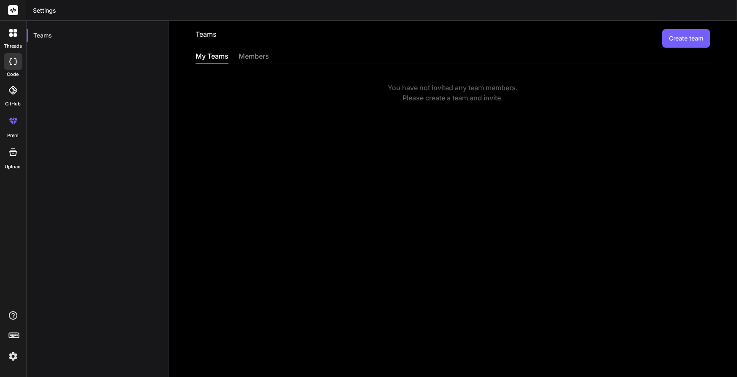
click at [7, 35] on div at bounding box center [13, 33] width 18 height 18
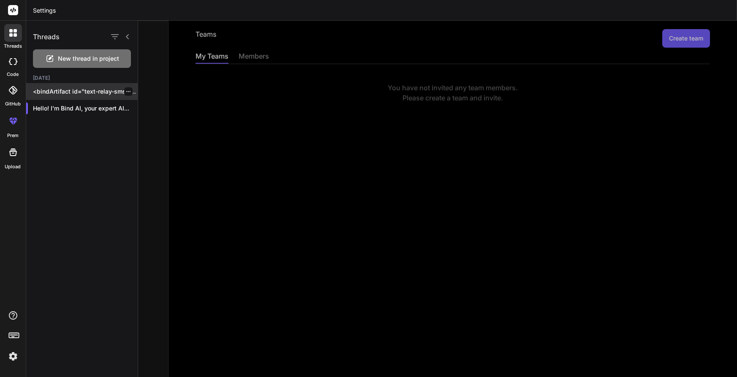
click at [63, 94] on p "<bindArtifact id="text-relay-sms-to-email" title="Text Relay SMS to Email">..." at bounding box center [85, 91] width 105 height 8
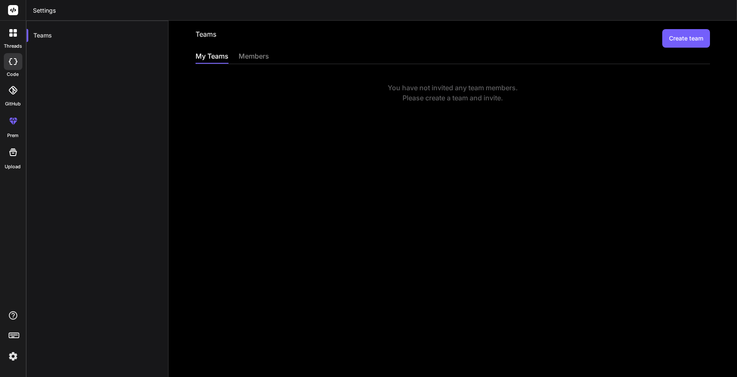
click at [250, 62] on div "members" at bounding box center [254, 57] width 30 height 12
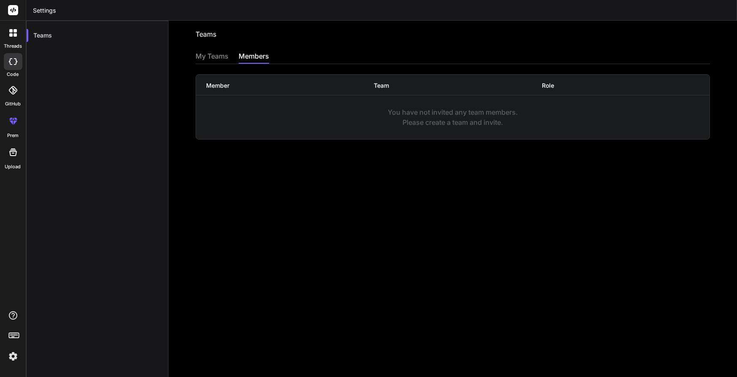
click at [14, 32] on icon at bounding box center [15, 30] width 3 height 3
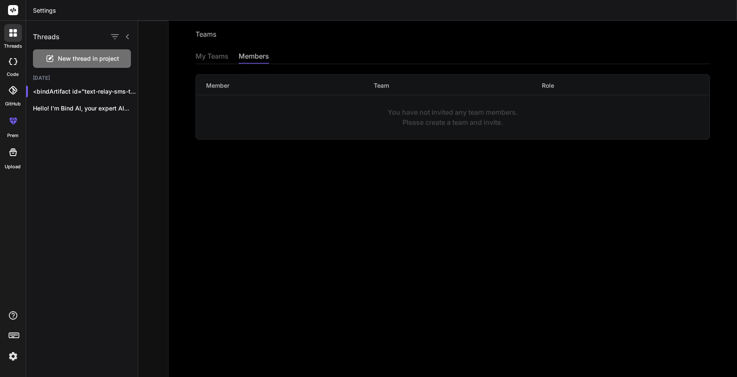
click at [14, 8] on rect at bounding box center [13, 10] width 10 height 10
click at [5, 7] on div at bounding box center [13, 10] width 26 height 21
click at [11, 60] on icon at bounding box center [13, 61] width 8 height 7
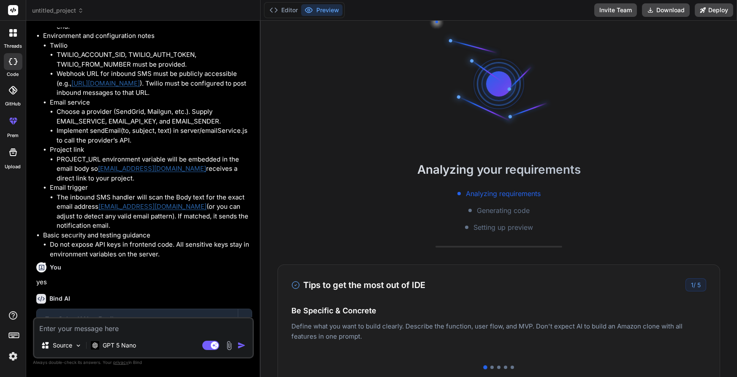
scroll to position [879, 0]
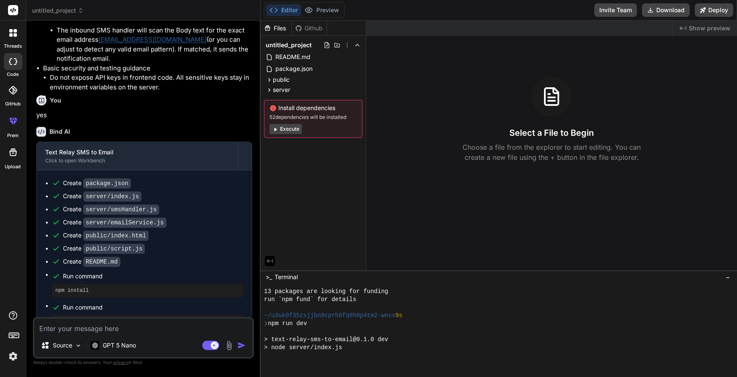
scroll to position [242, 0]
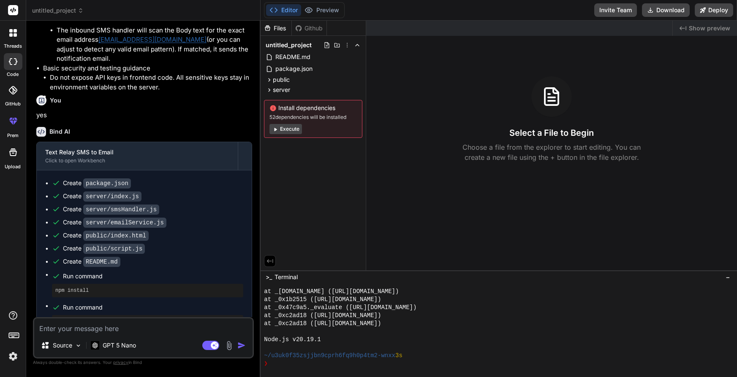
click at [9, 63] on icon at bounding box center [10, 61] width 3 height 7
click at [82, 8] on icon at bounding box center [81, 11] width 6 height 6
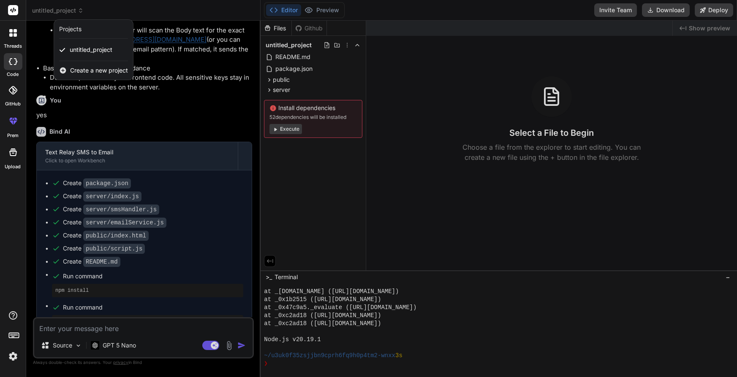
click at [108, 67] on span "Create a new project" at bounding box center [99, 70] width 58 height 8
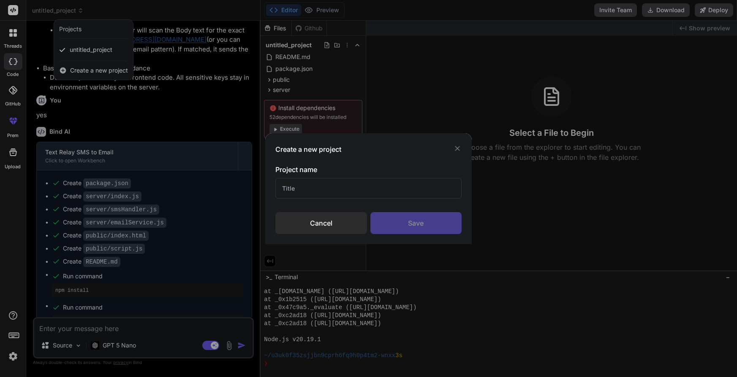
click at [362, 190] on input "text" at bounding box center [368, 188] width 186 height 21
type textarea "x"
type input "hell"
click at [407, 224] on div "Save" at bounding box center [415, 223] width 91 height 22
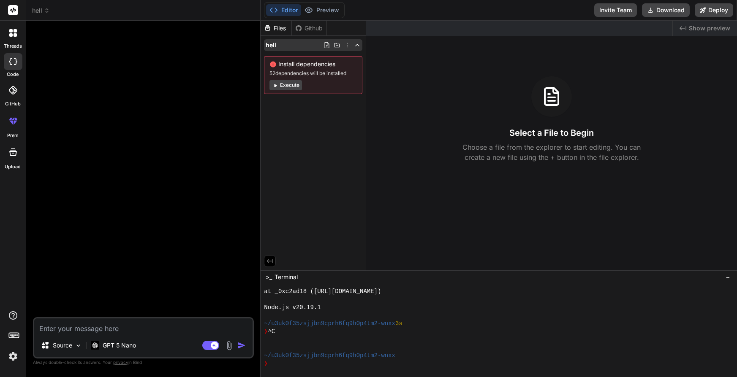
click at [357, 45] on icon at bounding box center [357, 45] width 7 height 7
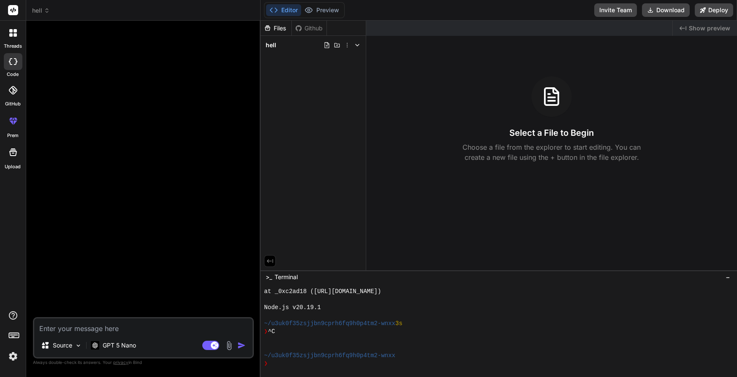
click at [357, 45] on icon at bounding box center [357, 45] width 7 height 7
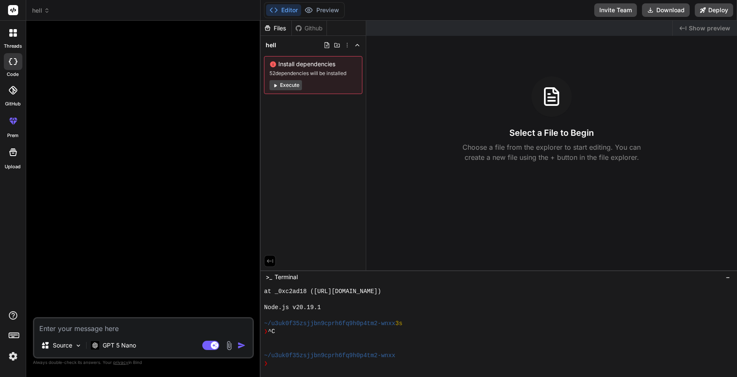
click at [293, 85] on button "Execute" at bounding box center [285, 85] width 33 height 10
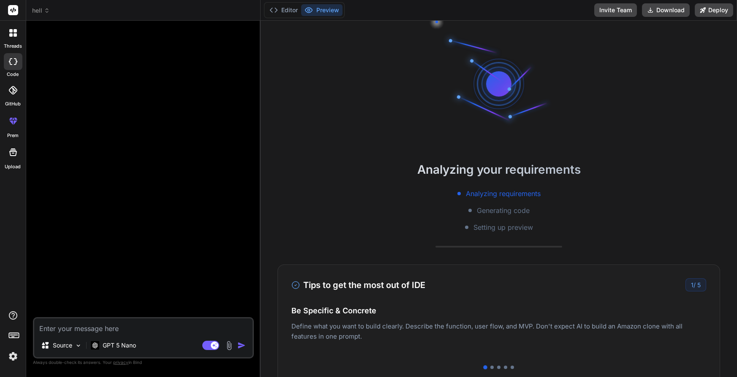
scroll to position [314, 0]
click at [111, 344] on p "GPT 5 Nano" at bounding box center [119, 346] width 33 height 8
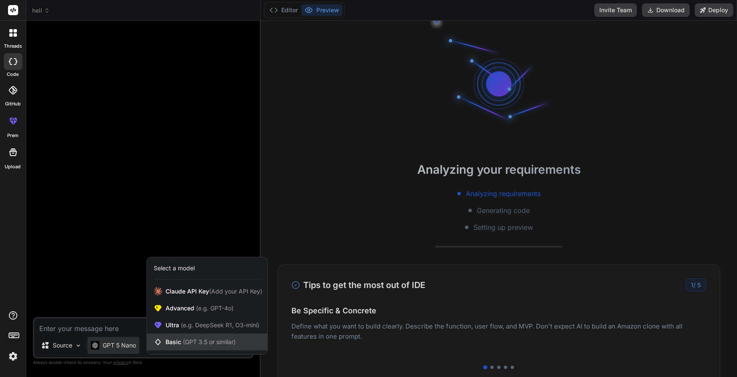
click at [208, 337] on div "Basic (GPT 3.5 or similar)" at bounding box center [207, 342] width 120 height 17
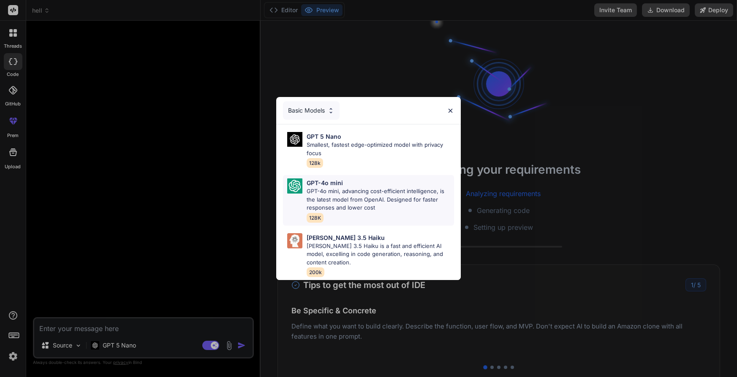
click at [352, 190] on p "GPT-4o mini, advancing cost-efficient intelligence, is the latest model from Op…" at bounding box center [380, 199] width 147 height 25
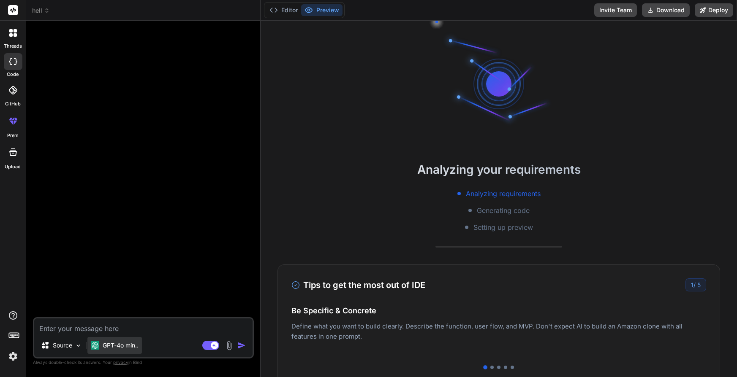
click at [125, 347] on p "GPT-4o min.." at bounding box center [121, 346] width 36 height 8
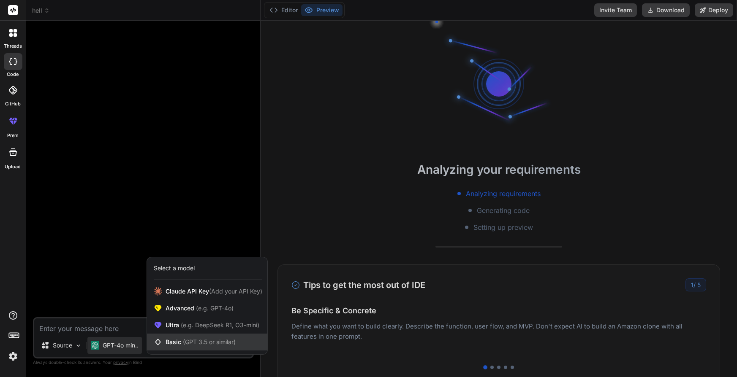
click at [218, 334] on div "Basic (GPT 3.5 or similar)" at bounding box center [207, 342] width 120 height 17
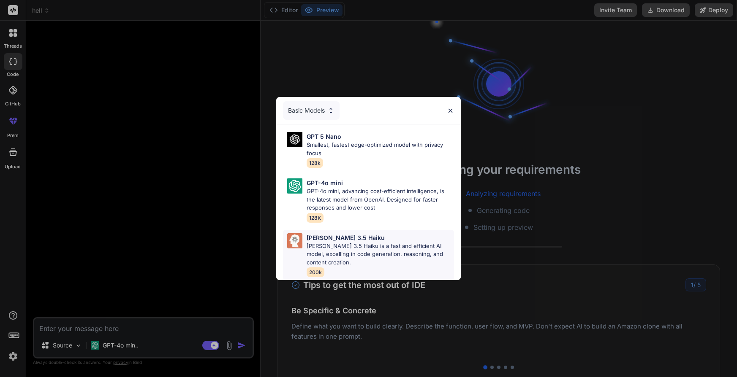
click at [327, 233] on p "[PERSON_NAME] 3.5 Haiku" at bounding box center [346, 237] width 78 height 9
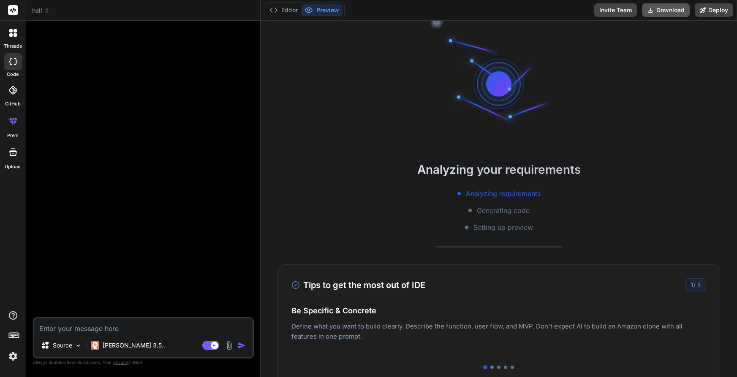
scroll to position [395, 0]
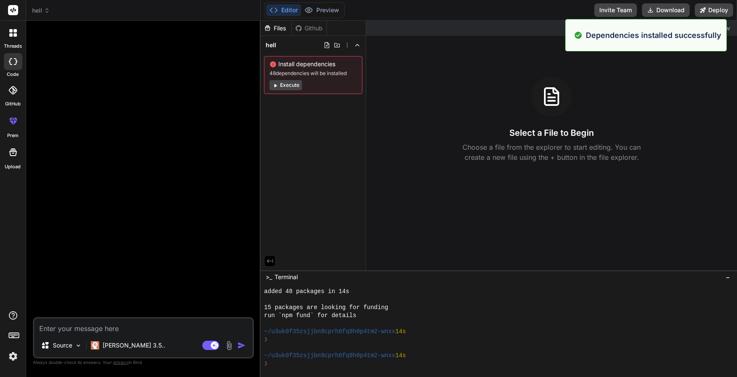
click at [128, 331] on textarea at bounding box center [143, 326] width 218 height 15
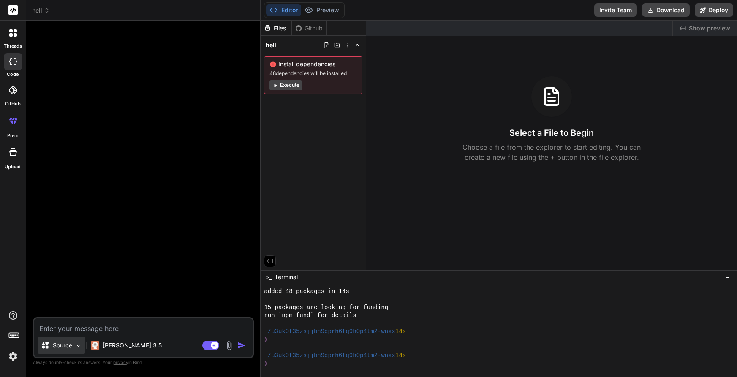
click at [62, 345] on p "Source" at bounding box center [62, 346] width 19 height 8
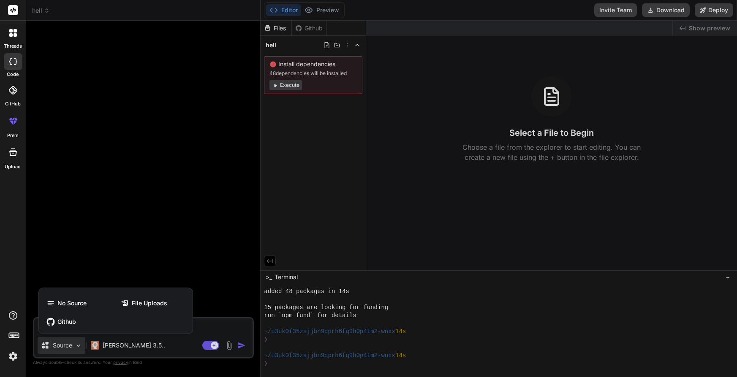
click at [125, 261] on div at bounding box center [368, 188] width 737 height 377
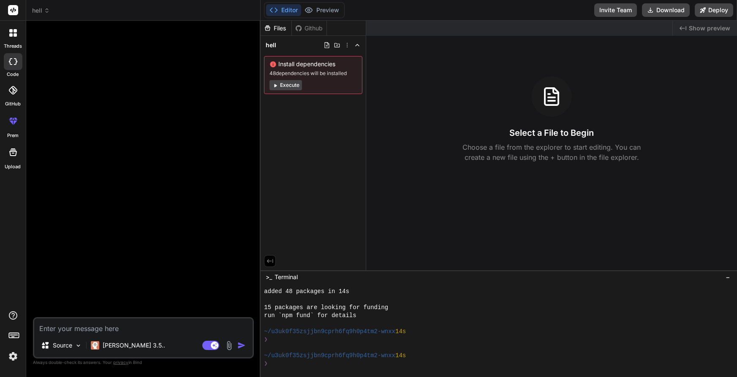
click at [10, 161] on div at bounding box center [13, 152] width 20 height 20
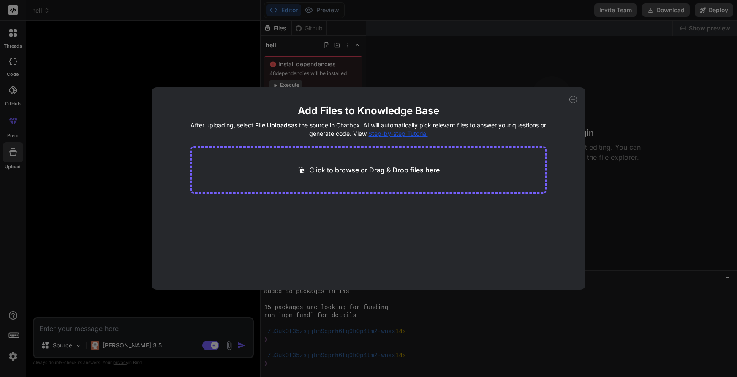
click at [497, 68] on div "Add Files to Knowledge Base After uploading, select File Uploads as the source …" at bounding box center [368, 188] width 737 height 377
type textarea "x"
